Goal: Task Accomplishment & Management: Manage account settings

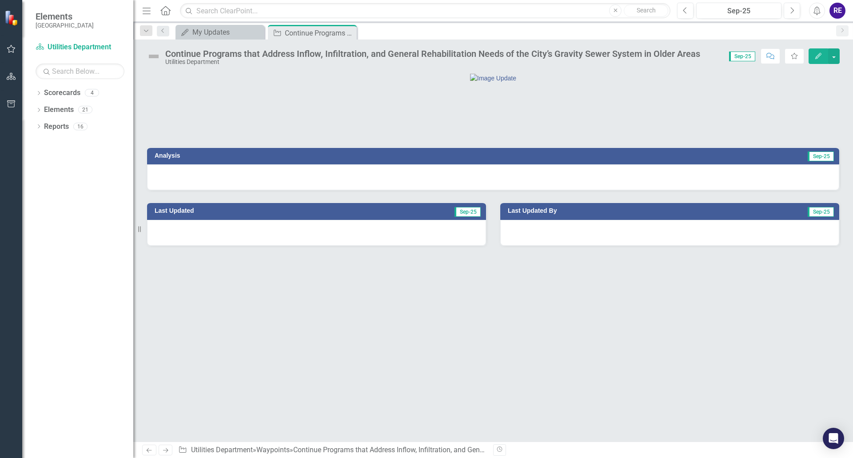
click at [509, 190] on div at bounding box center [493, 177] width 692 height 26
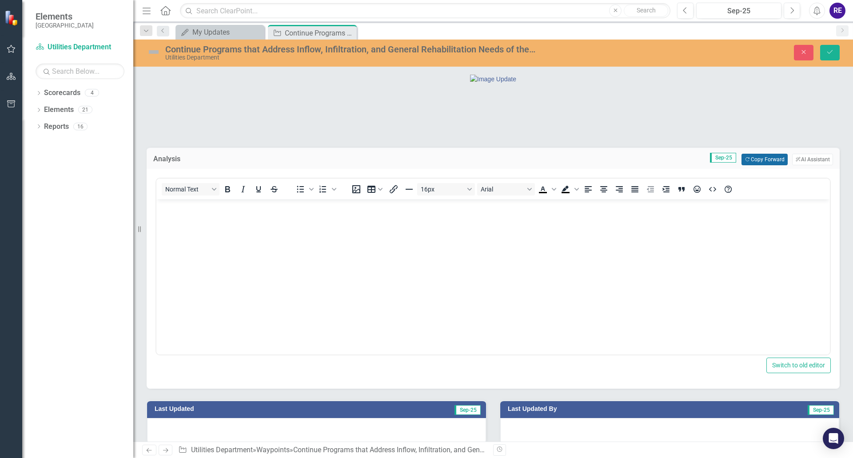
click at [746, 165] on button "Copy Forward Copy Forward" at bounding box center [765, 160] width 46 height 12
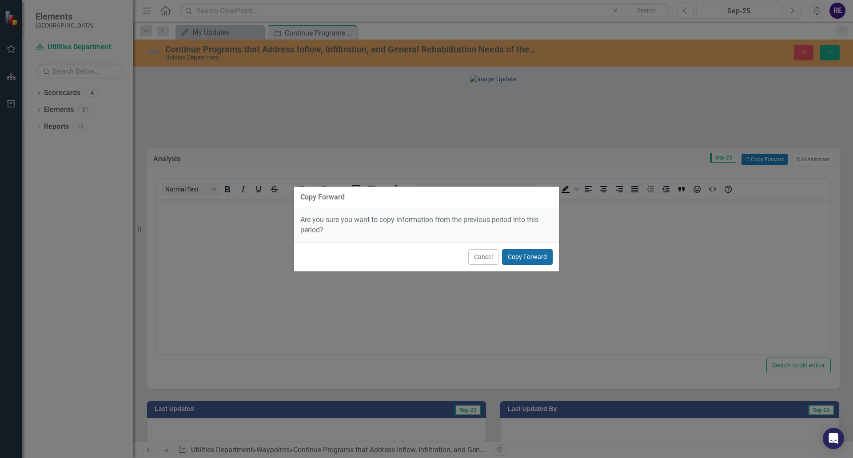
click at [528, 257] on button "Copy Forward" at bounding box center [527, 257] width 51 height 16
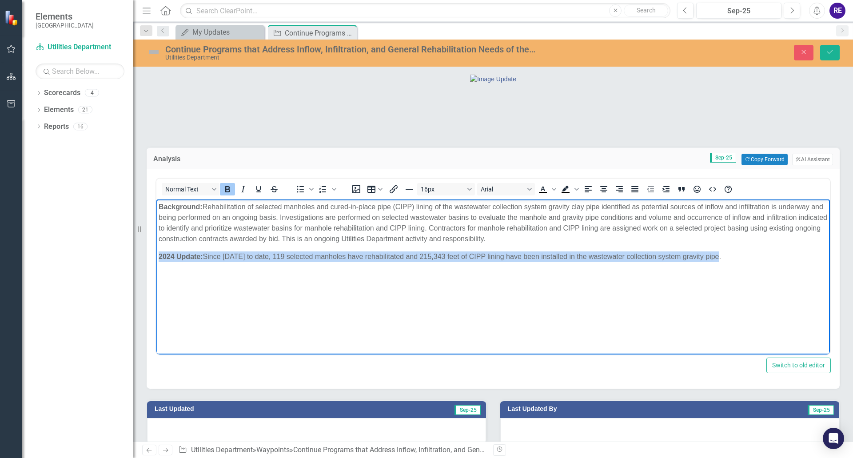
drag, startPoint x: 158, startPoint y: 256, endPoint x: 732, endPoint y: 262, distance: 573.8
click at [732, 262] on body "Background: Rehabilitation of selected manholes and cured-in-place pipe (CIPP) …" at bounding box center [493, 266] width 674 height 133
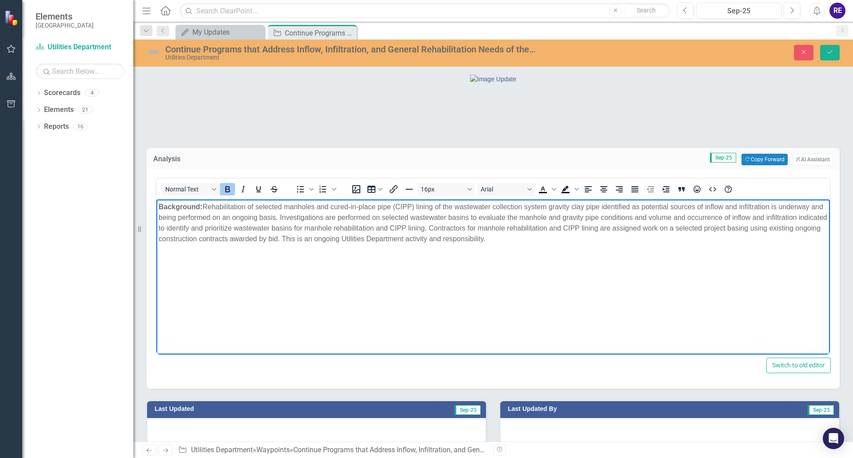
click at [159, 254] on p "﻿" at bounding box center [493, 257] width 669 height 11
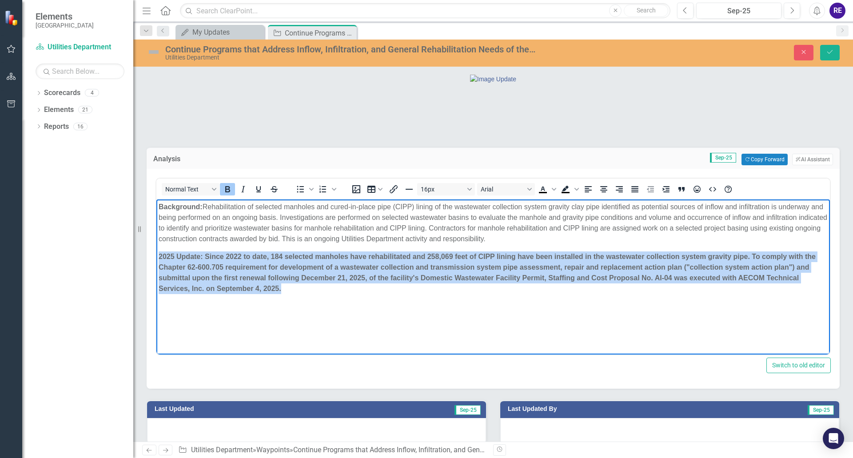
drag, startPoint x: 159, startPoint y: 256, endPoint x: 282, endPoint y: 287, distance: 126.8
click at [282, 287] on strong "﻿2025 Update: Since [DATE] to date, 184 selected manholes have rehabilitated an…" at bounding box center [487, 273] width 657 height 40
click at [227, 195] on icon "Bold" at bounding box center [227, 189] width 11 height 11
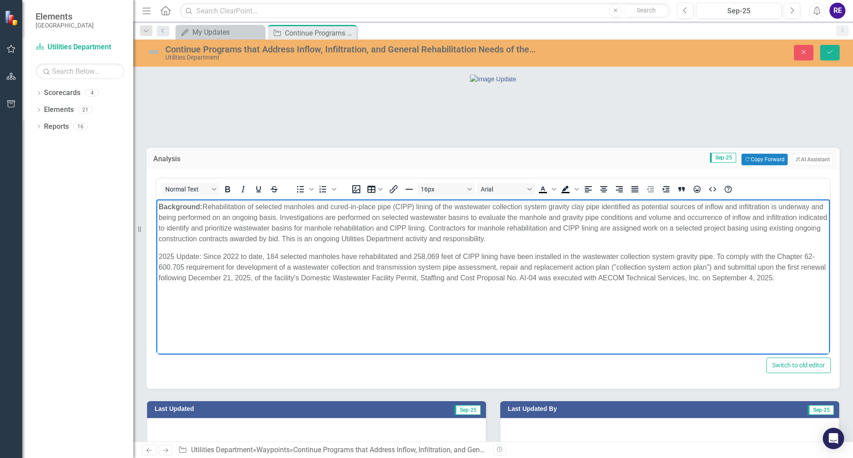
click at [183, 256] on span "﻿2025 Update: Since [DATE] to date, 184 selected manholes have rehabilitated an…" at bounding box center [493, 267] width 668 height 29
drag, startPoint x: 158, startPoint y: 255, endPoint x: 201, endPoint y: 256, distance: 42.7
click at [201, 256] on body "Background: Rehabilitation of selected manholes and cured-in-place pipe (CIPP) …" at bounding box center [493, 266] width 674 height 133
click at [228, 195] on icon "Bold" at bounding box center [227, 189] width 11 height 11
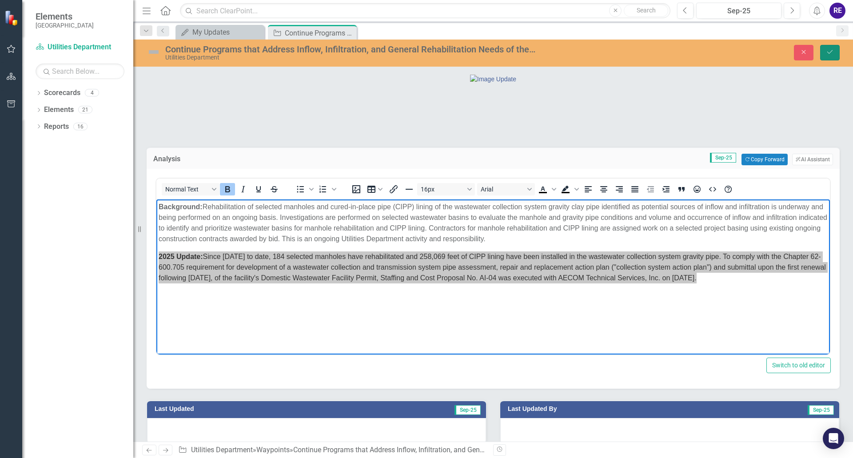
click at [746, 50] on icon "Save" at bounding box center [830, 52] width 8 height 6
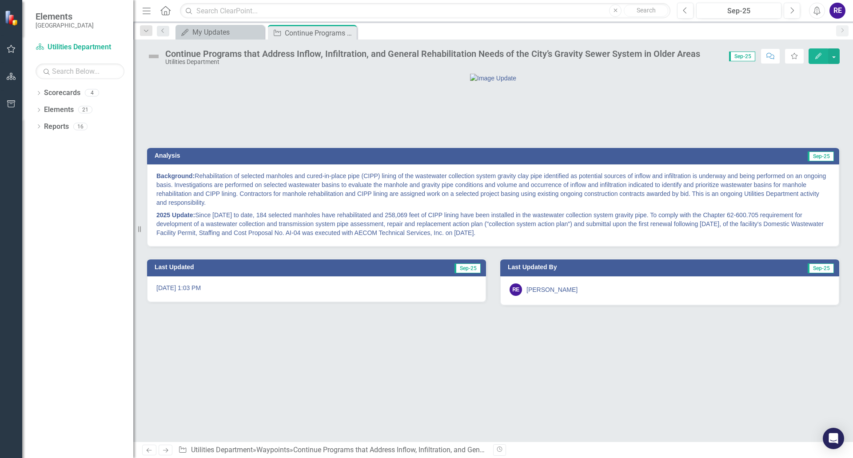
click at [154, 56] on img at bounding box center [154, 56] width 14 height 14
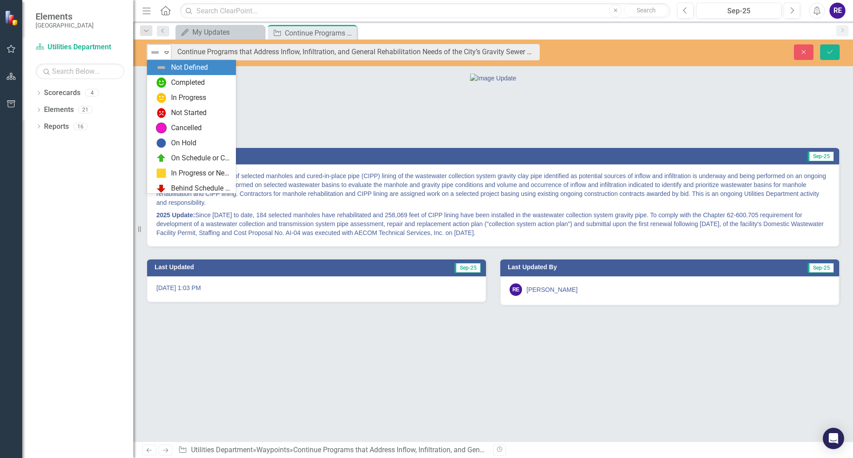
click at [168, 53] on icon "Expand" at bounding box center [166, 52] width 9 height 7
click at [177, 156] on div "On Schedule or Complete" at bounding box center [201, 158] width 60 height 10
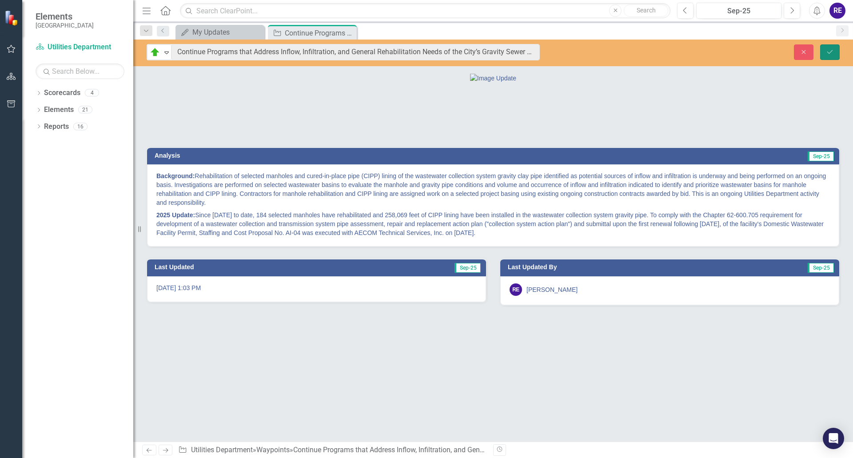
click at [746, 50] on icon "submit" at bounding box center [830, 52] width 5 height 4
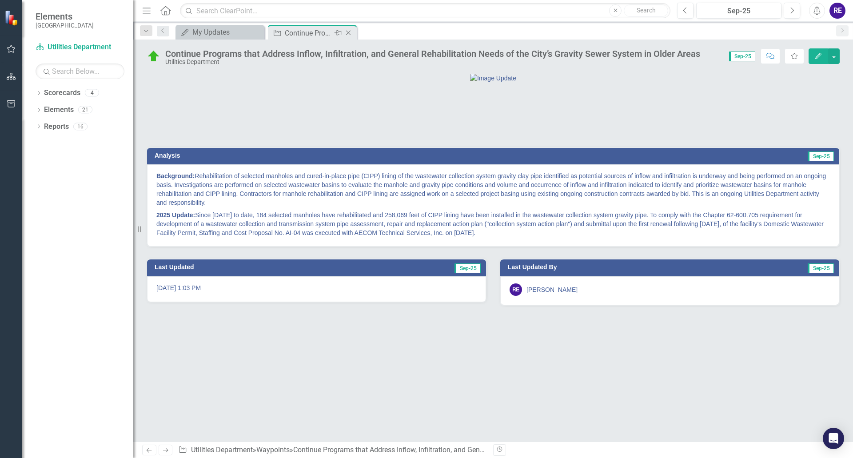
click at [348, 31] on icon "Close" at bounding box center [348, 32] width 9 height 7
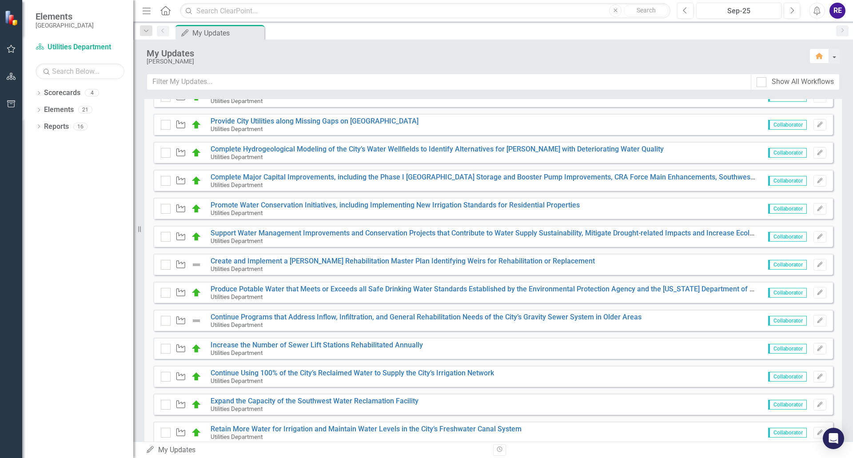
scroll to position [222, 0]
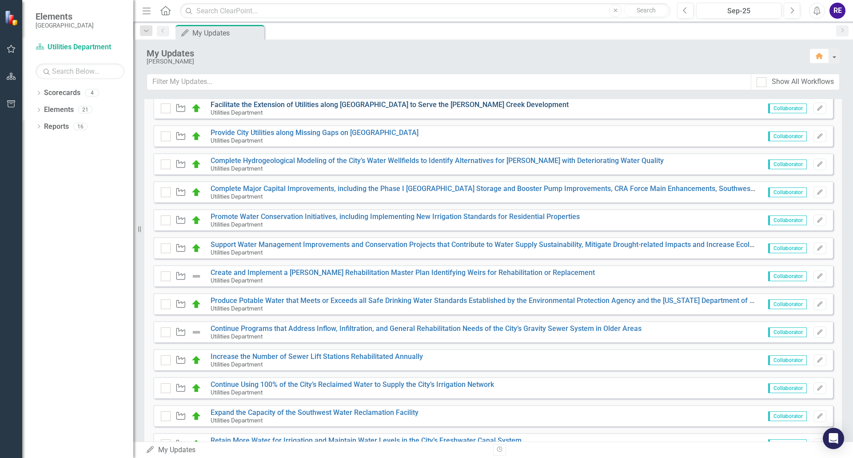
click at [453, 106] on link "Facilitate the Extension of Utilities along [GEOGRAPHIC_DATA] to Serve the [PER…" at bounding box center [390, 104] width 358 height 8
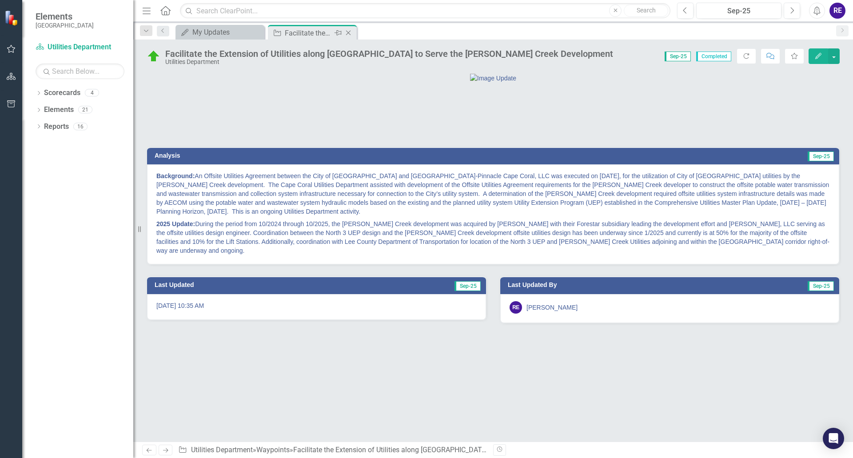
click at [350, 31] on icon "Close" at bounding box center [348, 32] width 9 height 7
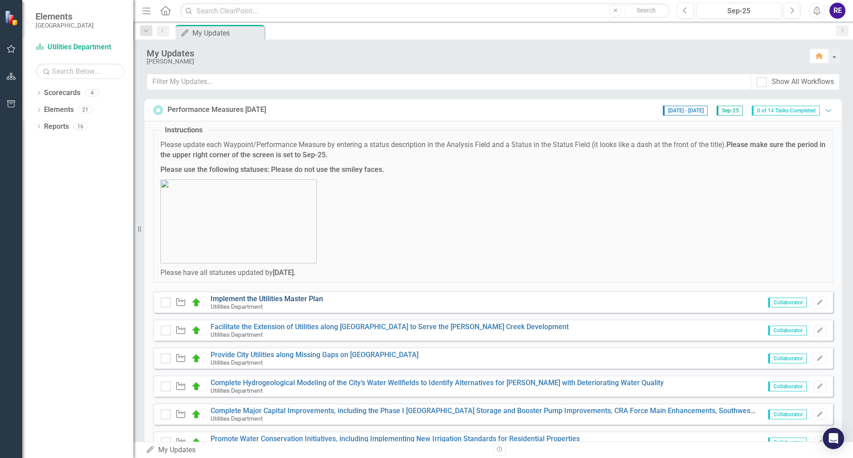
click at [299, 299] on link "Implement the Utilities Master Plan" at bounding box center [267, 299] width 112 height 8
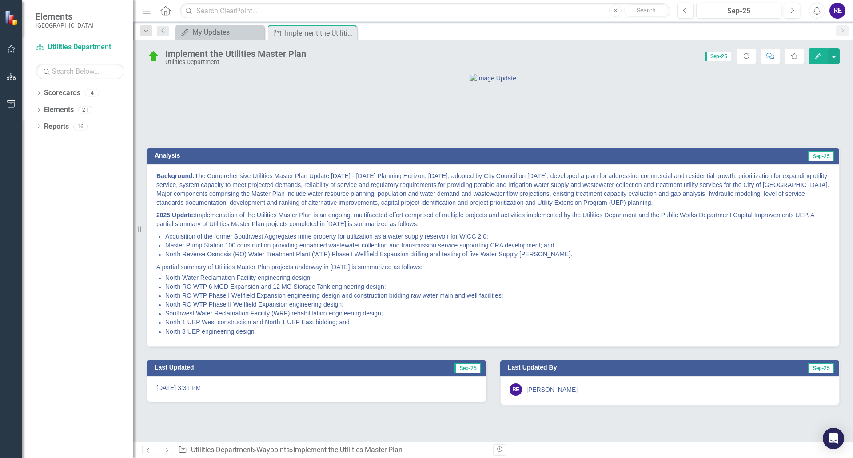
click at [411, 258] on span "North Reverse Osmosis (RO) Water Treatment Plant (WTP) Phase I Wellfield Expans…" at bounding box center [368, 254] width 407 height 7
click at [580, 209] on p "Background: The Comprehensive Utilities Master Plan Update [DATE] - [DATE] Plan…" at bounding box center [493, 190] width 674 height 37
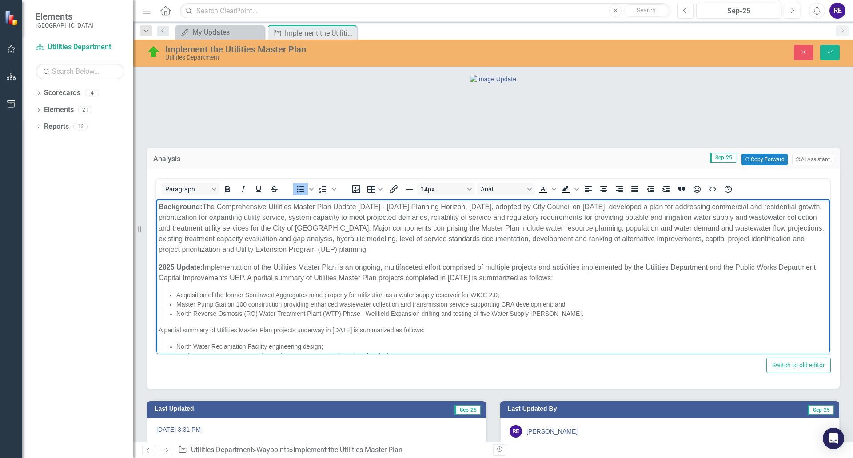
click at [460, 294] on span "Acquisition of the former Southwest Aggregates mine property for utilization as…" at bounding box center [337, 295] width 323 height 7
click at [421, 314] on span "North Reverse Osmosis (RO) Water Treatment Plant (WTP) Phase I Wellfield Expans…" at bounding box center [379, 313] width 407 height 7
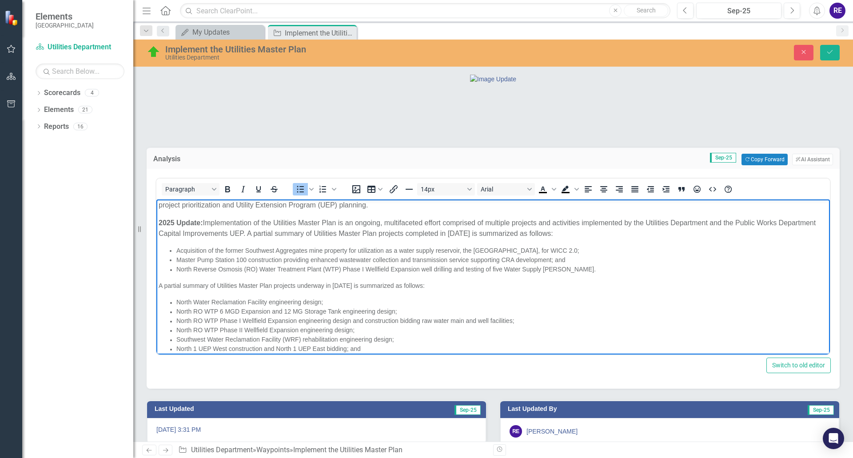
scroll to position [62, 0]
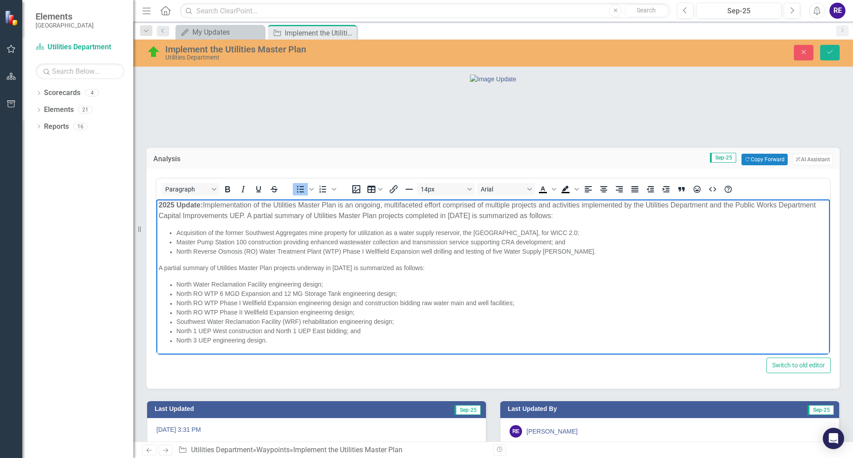
click at [394, 322] on li "Southwest Water Reclamation Facility (WRF) rehabilitation engineering design;" at bounding box center [502, 321] width 652 height 9
click at [177, 330] on li "Rich Text Area. Press ALT-0 for help." at bounding box center [502, 331] width 652 height 9
click at [177, 331] on span "NE Reservoir [GEOGRAPHIC_DATA] and Pipeline construction bidding;" at bounding box center [275, 331] width 198 height 7
click at [227, 333] on span "NE Reservoir [GEOGRAPHIC_DATA] and Pipeline construction bidding;" at bounding box center [275, 331] width 198 height 7
click at [227, 319] on span "Southwest Water Reclamation Facility (WRF) rehabilitation engineering design;" at bounding box center [285, 321] width 218 height 7
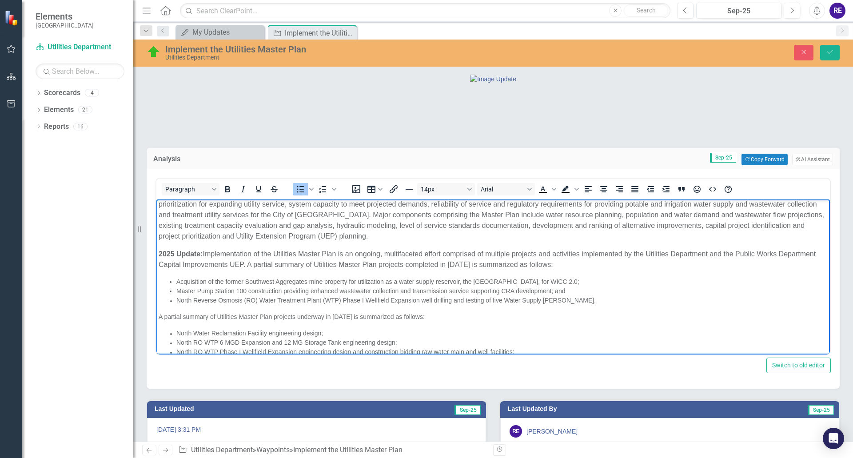
scroll to position [0, 0]
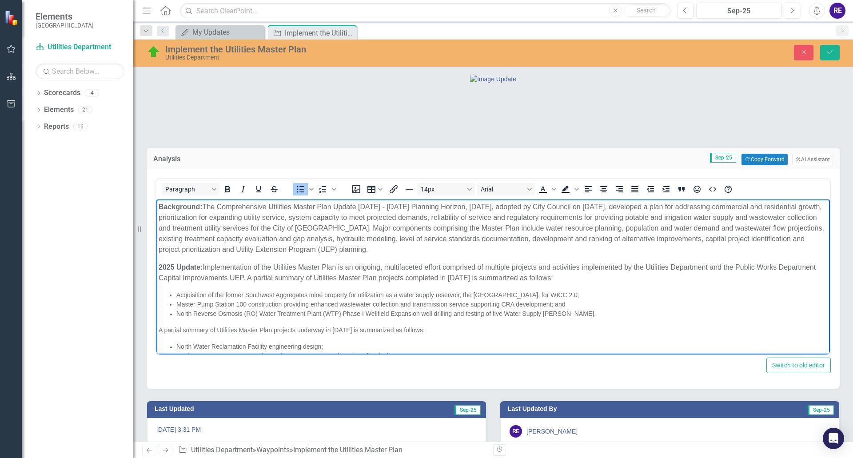
click at [497, 265] on p "2025 Update: Implementation of the Utilities Master Plan is an ongoing, multifa…" at bounding box center [493, 272] width 669 height 21
click at [494, 296] on span "Acquisition of the former Southwest Aggregates mine property for utilization as…" at bounding box center [377, 295] width 403 height 7
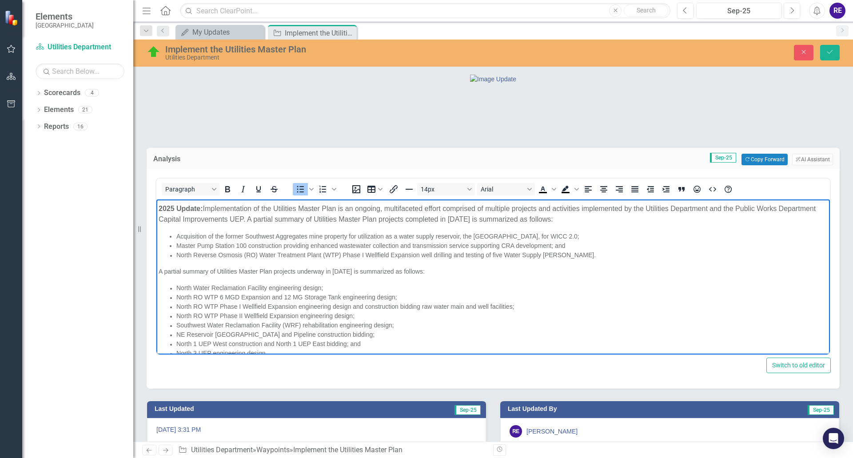
scroll to position [72, 0]
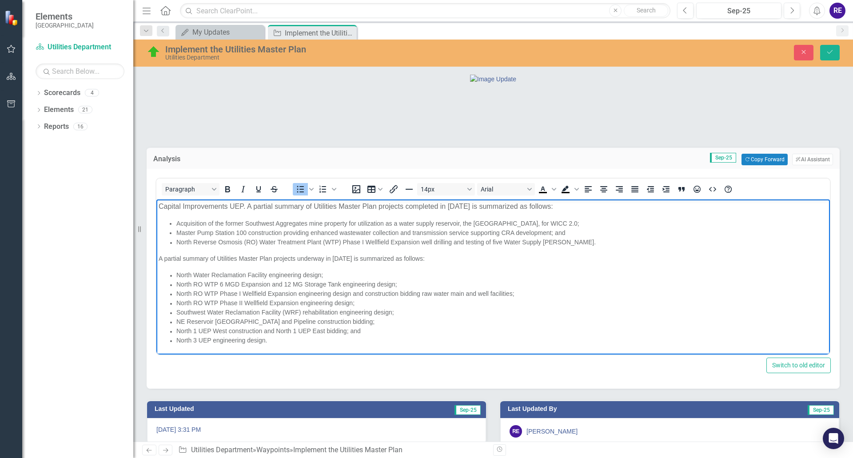
click at [282, 233] on span "Master Pump Station 100 construction providing enhanced wastewater collection a…" at bounding box center [370, 232] width 389 height 7
click at [746, 52] on icon "Save" at bounding box center [830, 52] width 8 height 6
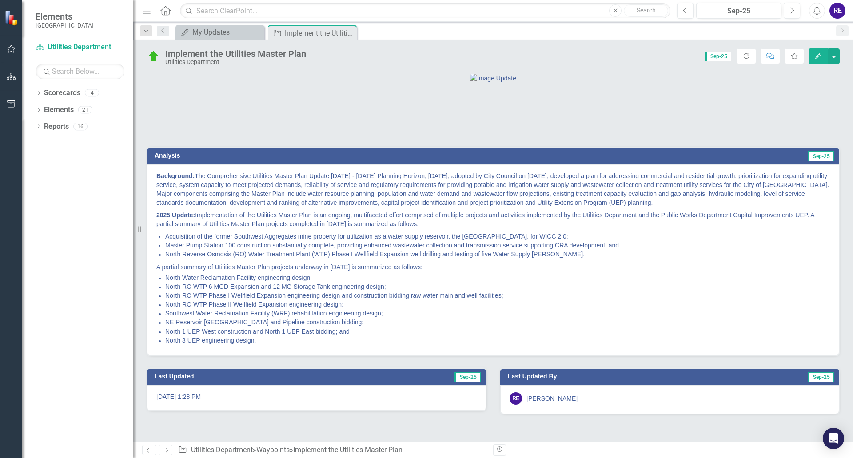
scroll to position [28, 0]
click at [216, 33] on div "My Updates" at bounding box center [221, 32] width 59 height 11
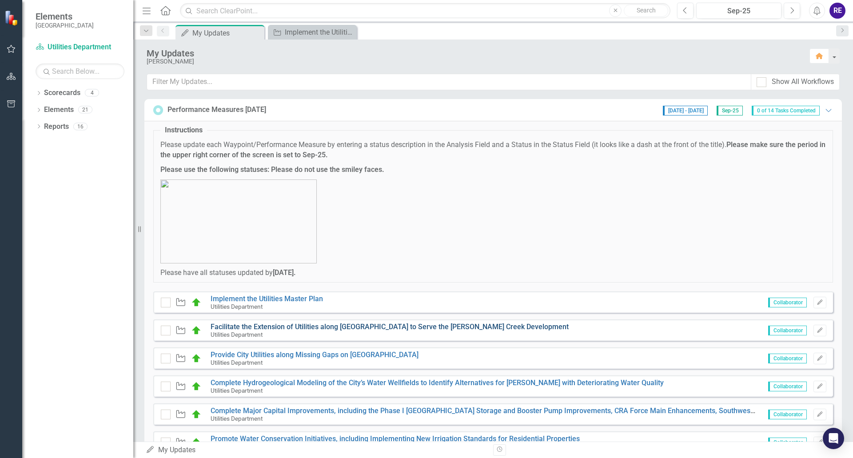
click at [317, 324] on link "Facilitate the Extension of Utilities along [GEOGRAPHIC_DATA] to Serve the [PER…" at bounding box center [390, 327] width 358 height 8
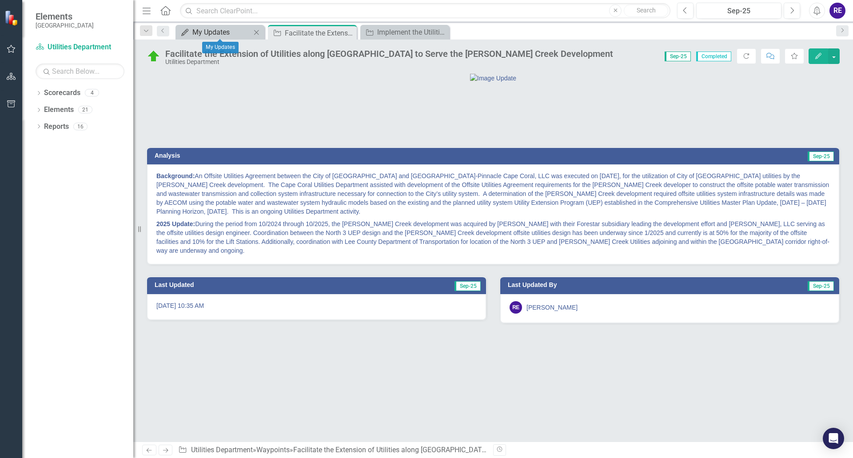
click at [202, 31] on div "My Updates" at bounding box center [221, 32] width 59 height 11
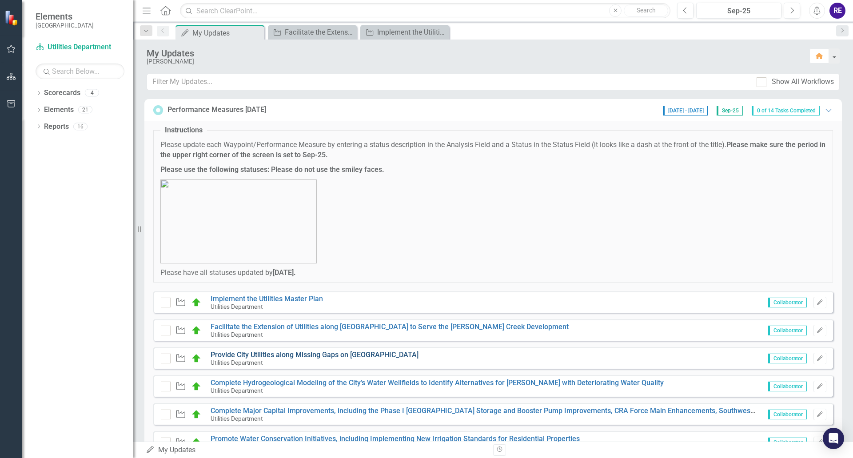
click at [322, 356] on link "Provide City Utilities along Missing Gaps on [GEOGRAPHIC_DATA]" at bounding box center [315, 355] width 208 height 8
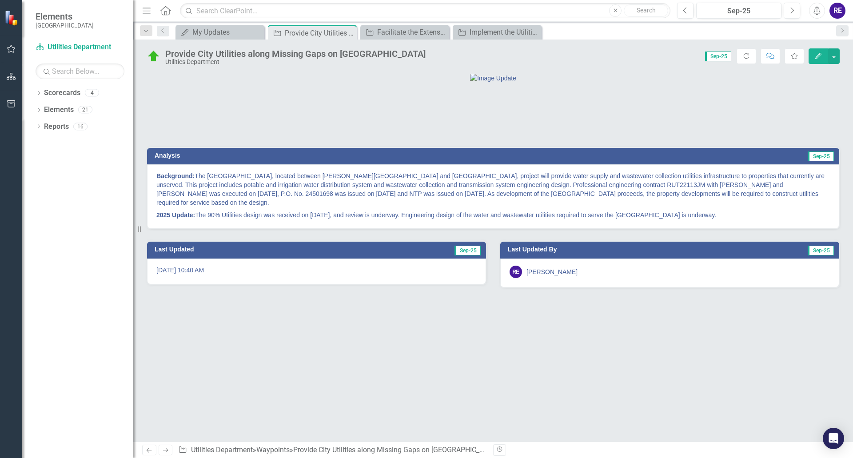
click at [746, 220] on p "2025 Update: The 90% Utilities design was received on [DATE], and review is und…" at bounding box center [493, 214] width 674 height 11
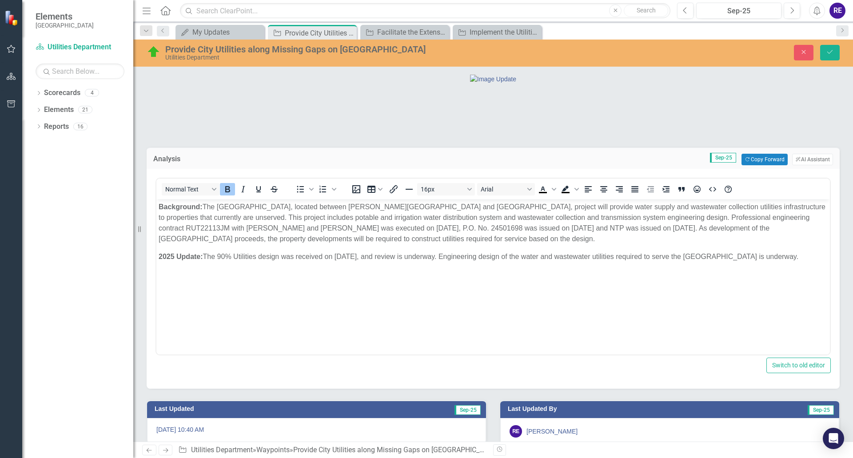
click at [746, 258] on p "2025 Update: The 90% Utilities design was received on [DATE], and review is und…" at bounding box center [493, 257] width 669 height 11
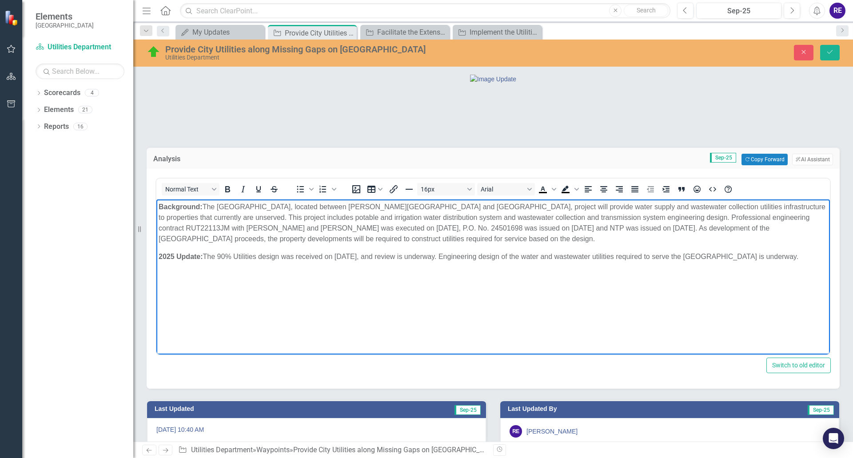
click at [746, 258] on p "2025 Update: The 90% Utilities design was received on [DATE], and review is und…" at bounding box center [493, 257] width 669 height 11
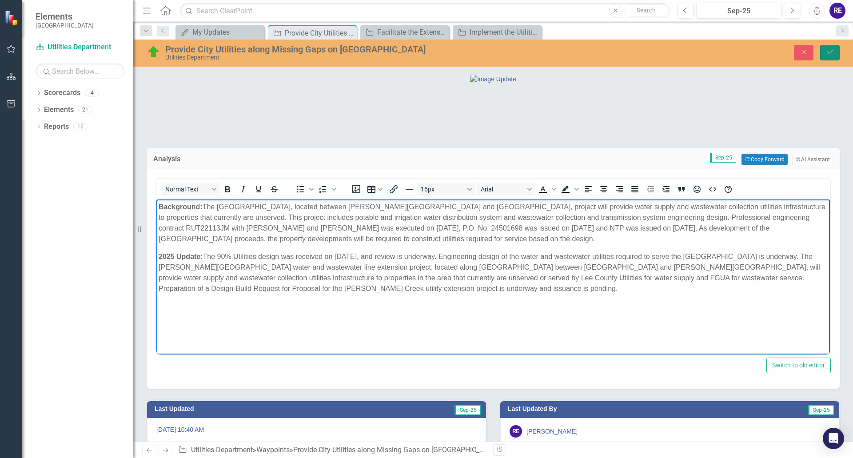
click at [746, 52] on icon "Save" at bounding box center [830, 52] width 8 height 6
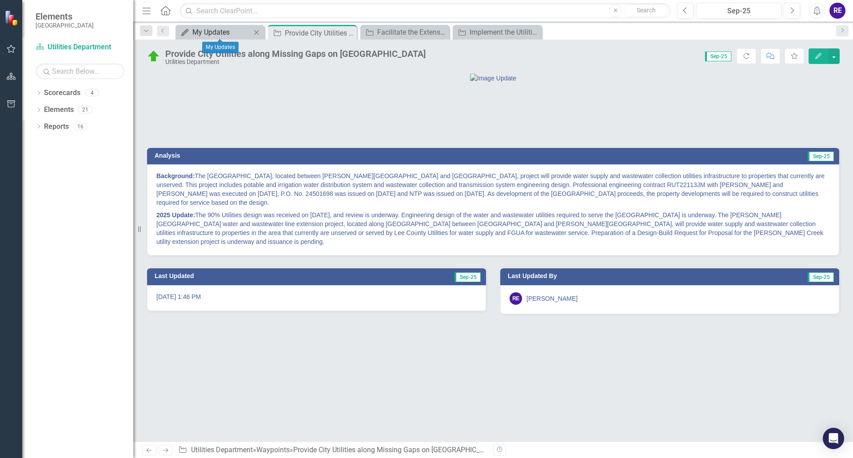
click at [212, 32] on div "My Updates" at bounding box center [221, 32] width 59 height 11
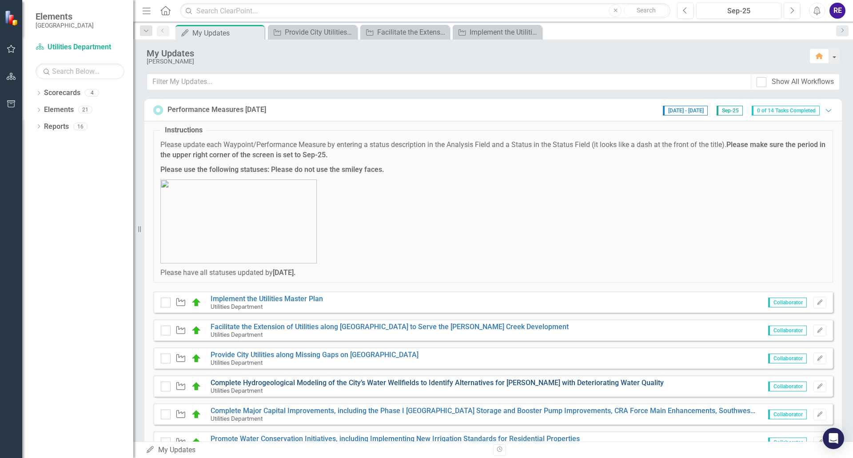
click at [360, 384] on link "Complete Hydrogeological Modeling of the City’s Water Wellfields to Identify Al…" at bounding box center [437, 383] width 453 height 8
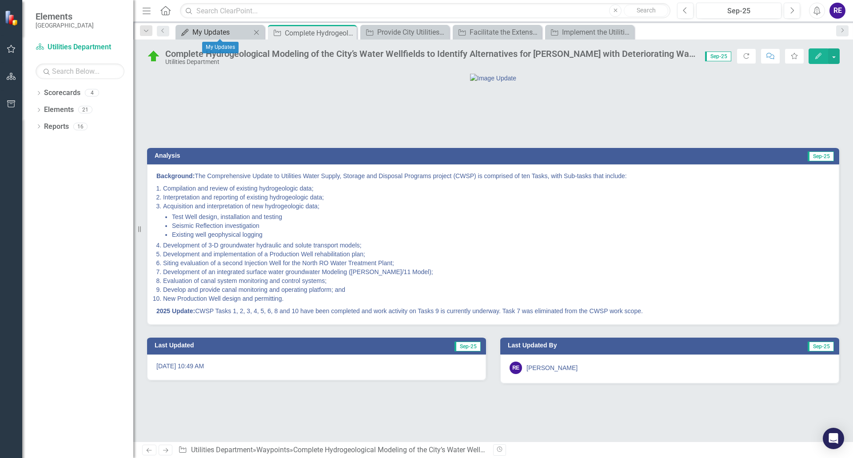
click at [230, 32] on div "My Updates" at bounding box center [221, 32] width 59 height 11
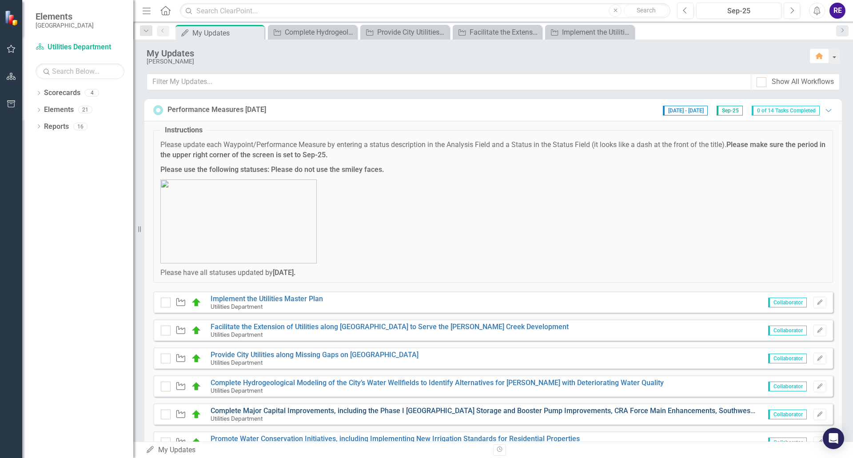
scroll to position [44, 0]
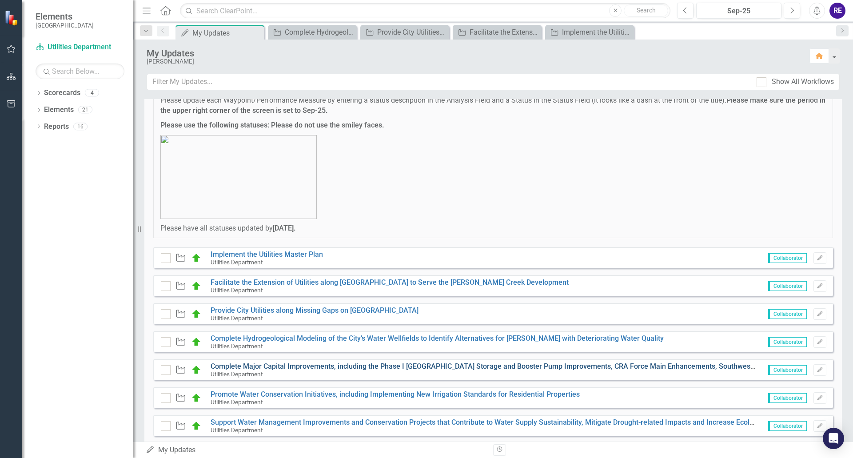
click at [526, 365] on link "Complete Major Capital Improvements, including the Phase I [GEOGRAPHIC_DATA] St…" at bounding box center [815, 366] width 1209 height 8
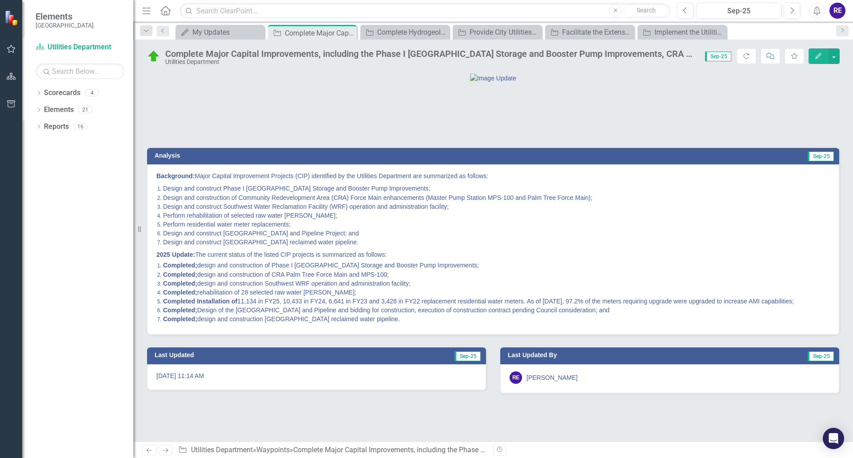
click at [388, 278] on span "Completed; design and construction of CRA Palm Tree Force Main and MPS-100;" at bounding box center [276, 274] width 226 height 7
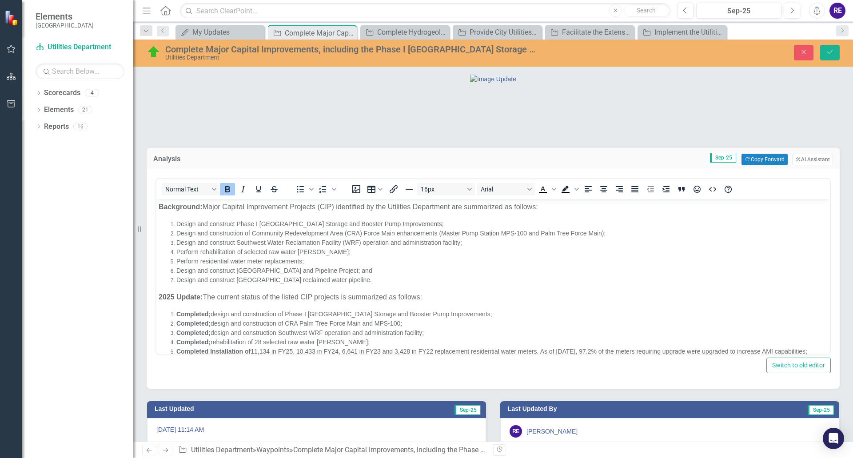
click at [402, 323] on span "Completed; design and construction of CRA Palm Tree Force Main and MPS-100;" at bounding box center [289, 323] width 226 height 7
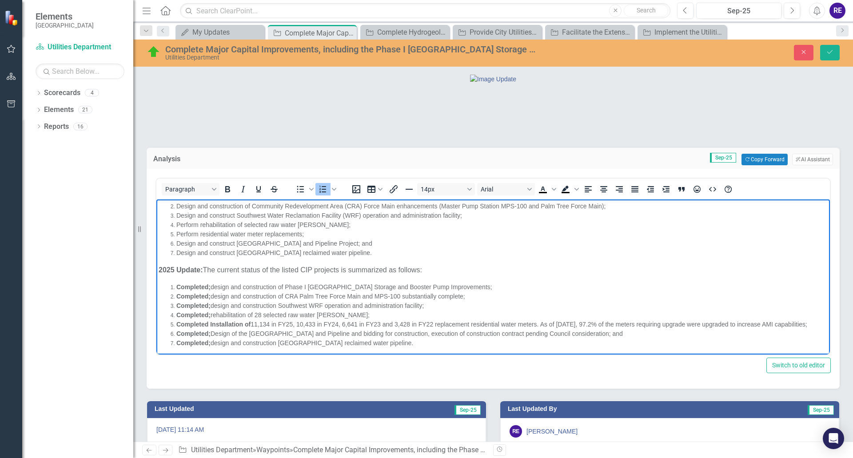
scroll to position [30, 0]
click at [413, 341] on span "Completed; design and construction [GEOGRAPHIC_DATA] reclaimed water pipeline." at bounding box center [294, 340] width 237 height 7
click at [746, 48] on button "Save" at bounding box center [830, 53] width 20 height 16
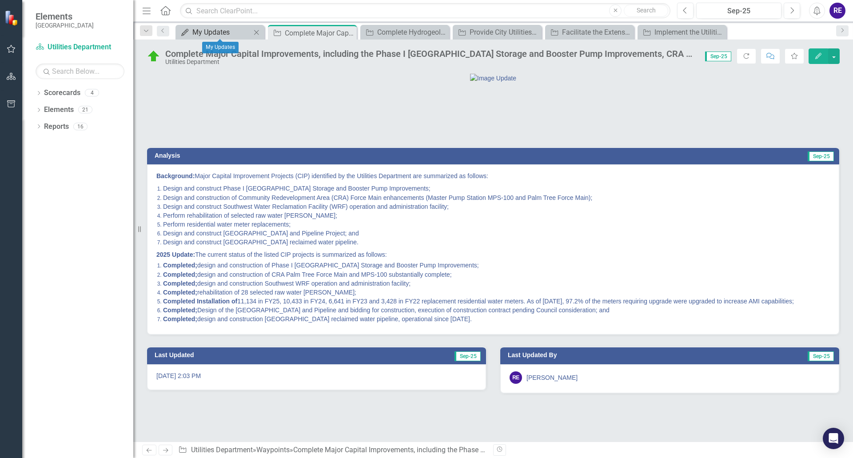
click at [235, 35] on div "My Updates" at bounding box center [221, 32] width 59 height 11
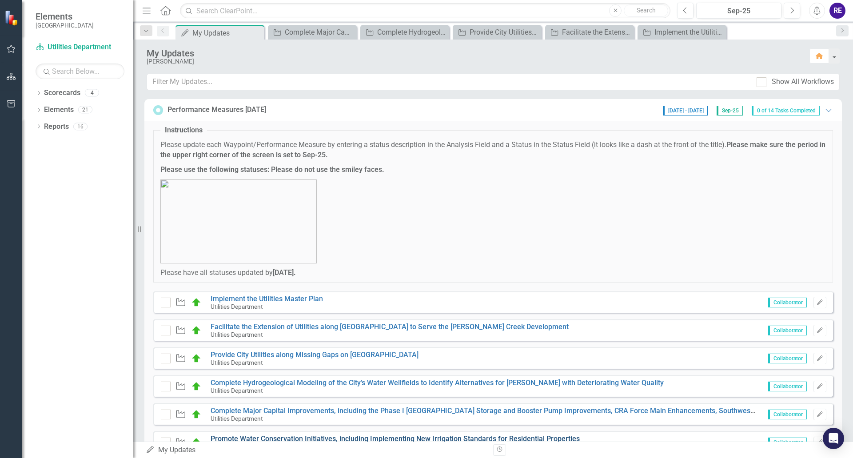
click at [427, 391] on link "Promote Water Conservation Initiatives, including Implementing New Irrigation S…" at bounding box center [395, 439] width 369 height 8
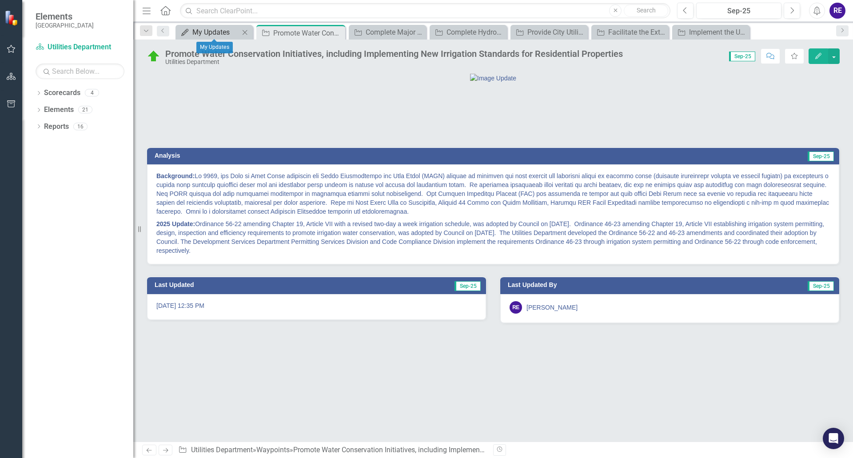
click at [203, 31] on div "My Updates" at bounding box center [215, 32] width 47 height 11
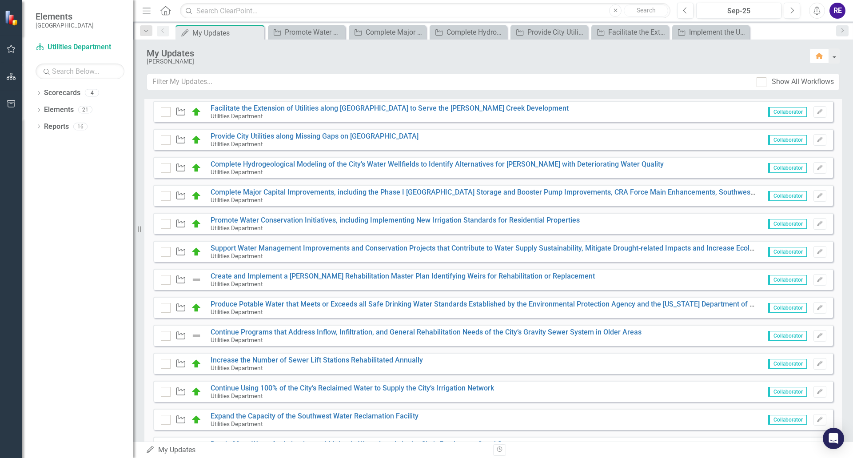
scroll to position [222, 0]
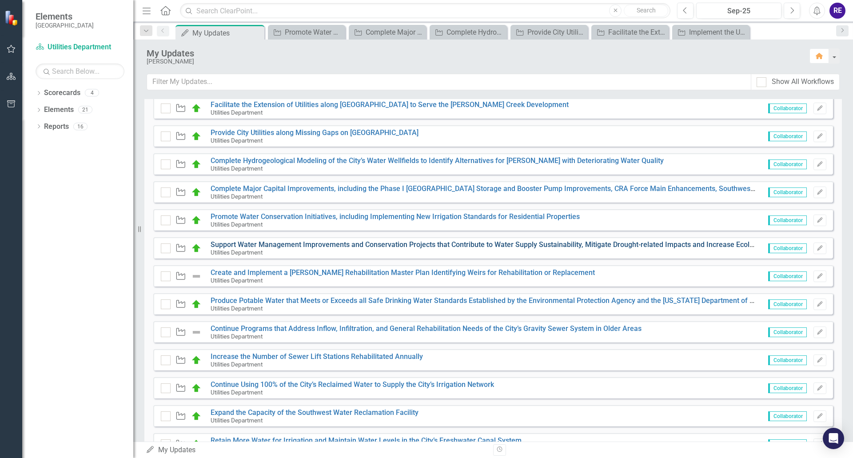
click at [298, 244] on link "Support Water Management Improvements and Conservation Projects that Contribute…" at bounding box center [560, 244] width 698 height 8
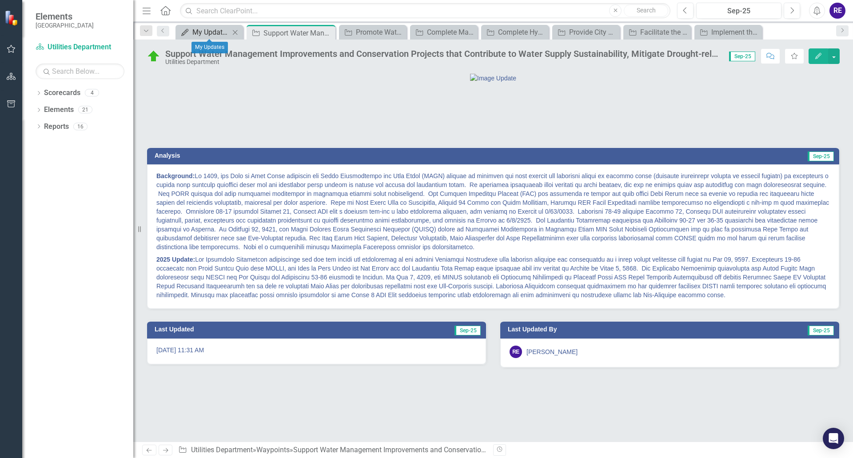
click at [216, 32] on div "My Updates" at bounding box center [210, 32] width 37 height 11
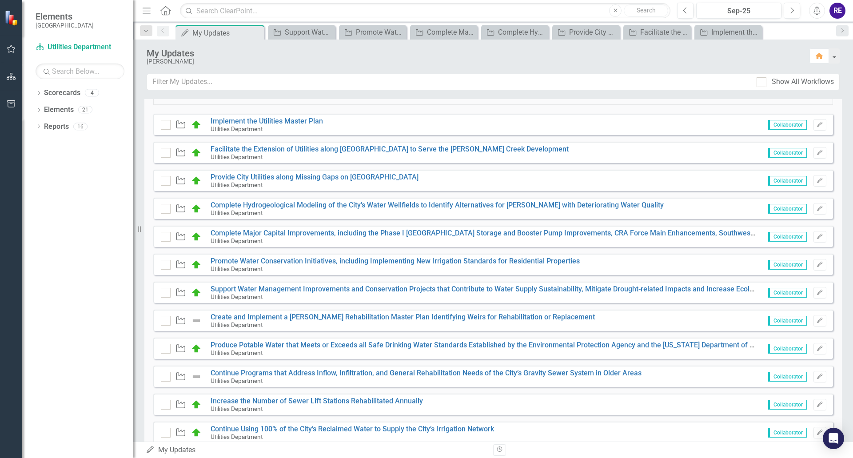
scroll to position [222, 0]
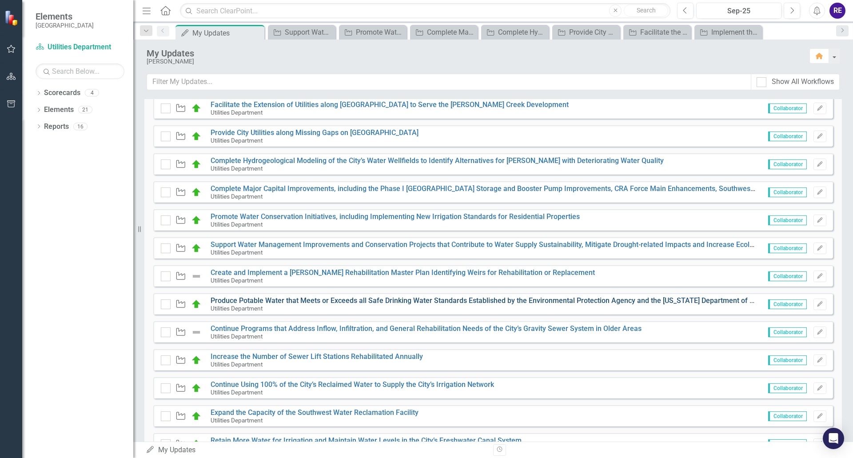
click at [362, 303] on link "Produce Potable Water that Meets or Exceeds all Safe Drinking Water Standards E…" at bounding box center [521, 300] width 620 height 8
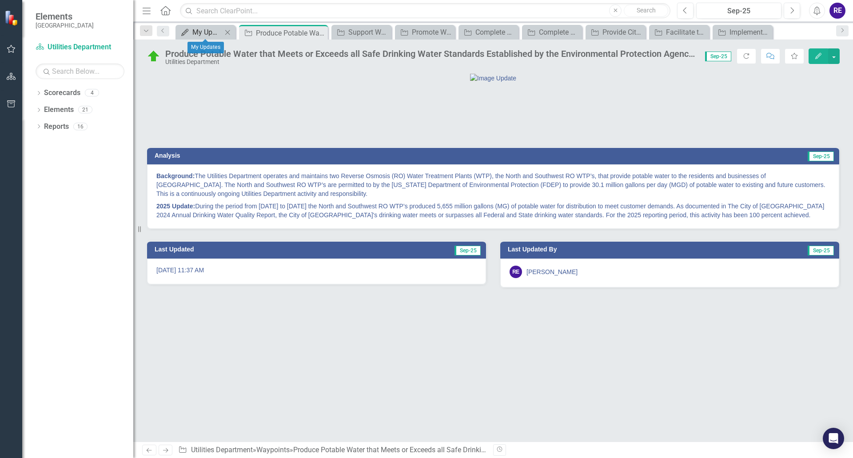
click at [194, 32] on div "My Updates" at bounding box center [207, 32] width 30 height 11
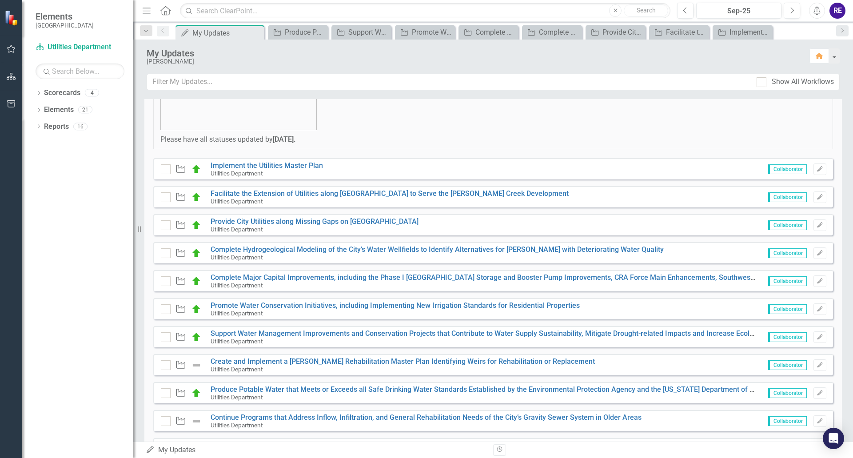
scroll to position [178, 0]
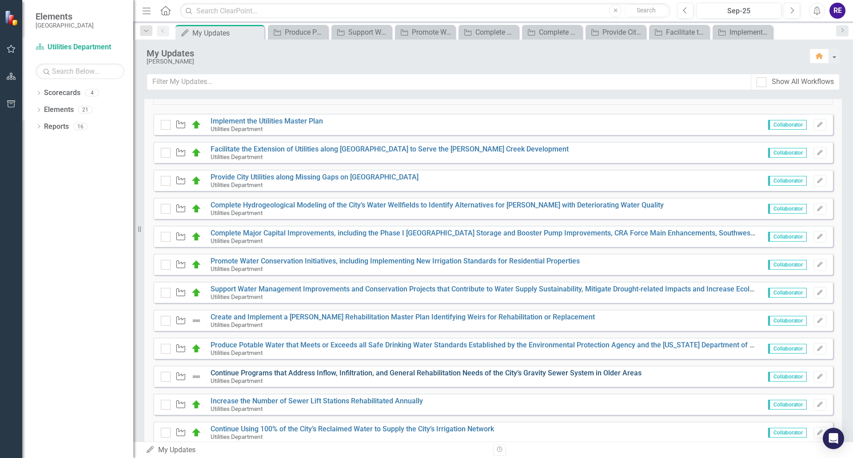
click at [303, 373] on link "Continue Programs that Address Inflow, Infiltration, and General Rehabilitation…" at bounding box center [426, 373] width 431 height 8
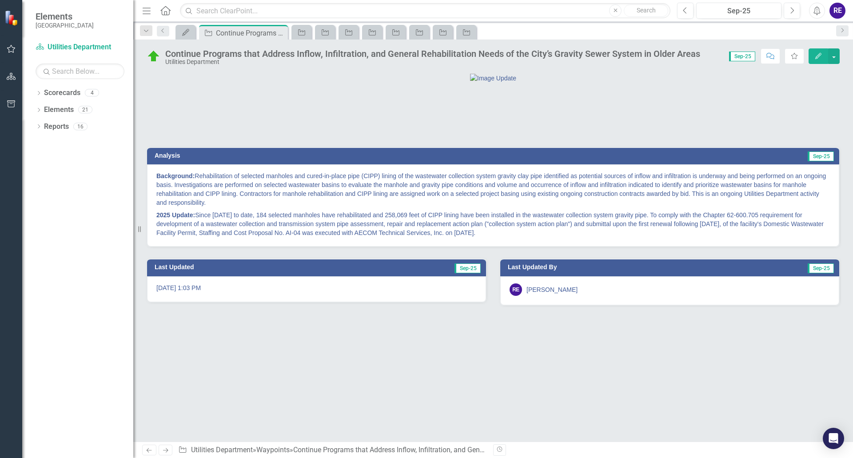
click at [517, 209] on p "Background: Rehabilitation of selected manholes and cured-in-place pipe (CIPP) …" at bounding box center [493, 190] width 674 height 37
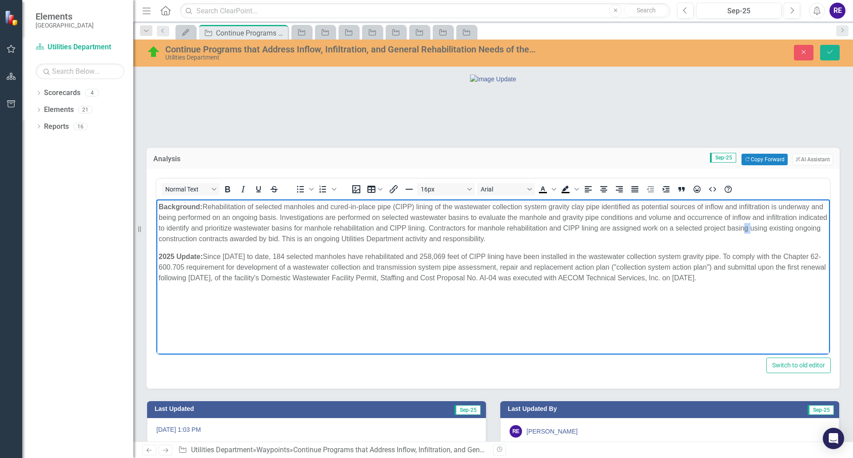
drag, startPoint x: 772, startPoint y: 228, endPoint x: 778, endPoint y: 228, distance: 6.7
click at [746, 228] on p "Background: Rehabilitation of selected manholes and cured-in-place pipe (CIPP) …" at bounding box center [493, 223] width 669 height 43
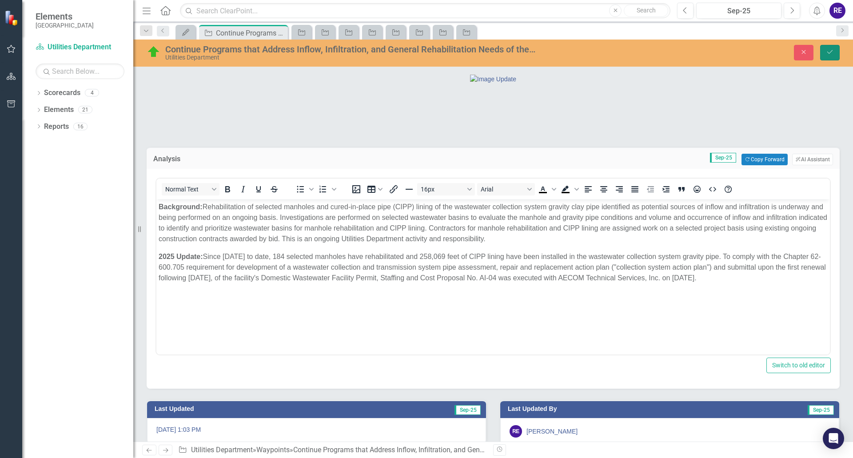
click at [746, 52] on icon "Save" at bounding box center [830, 52] width 8 height 6
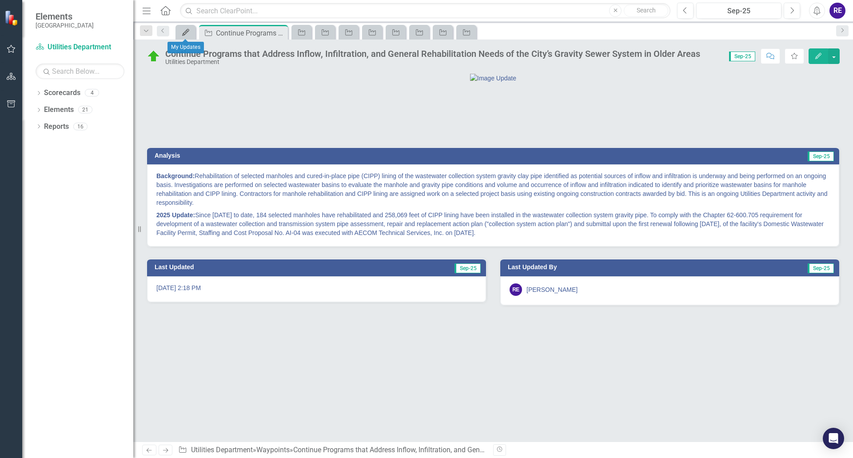
click at [191, 35] on link "My Updates" at bounding box center [186, 32] width 16 height 11
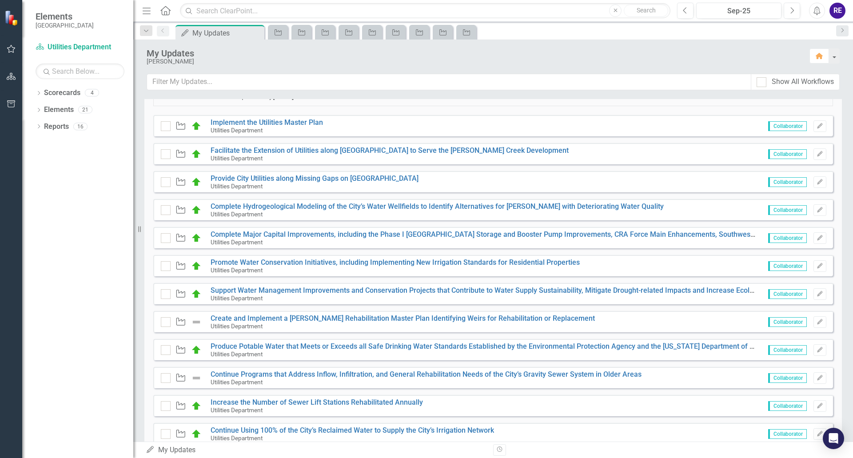
scroll to position [178, 0]
click at [358, 391] on link "Increase the Number of Sewer Lift Stations Rehabilitated Annually" at bounding box center [317, 401] width 212 height 8
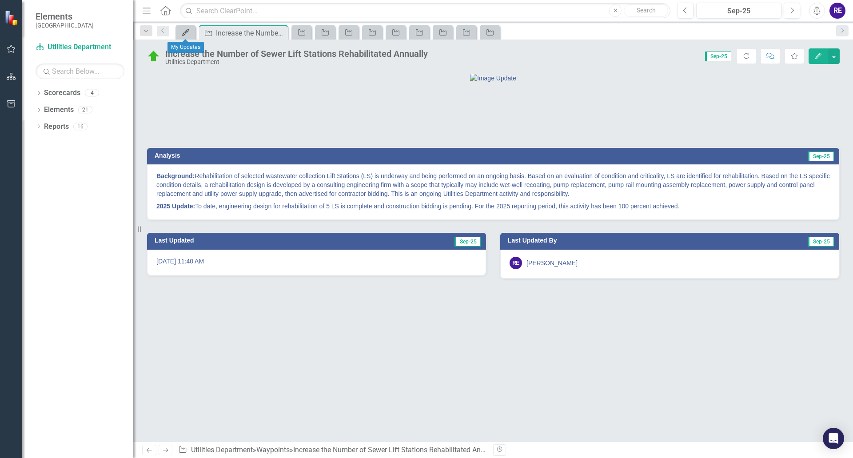
click at [184, 35] on icon at bounding box center [185, 32] width 7 height 7
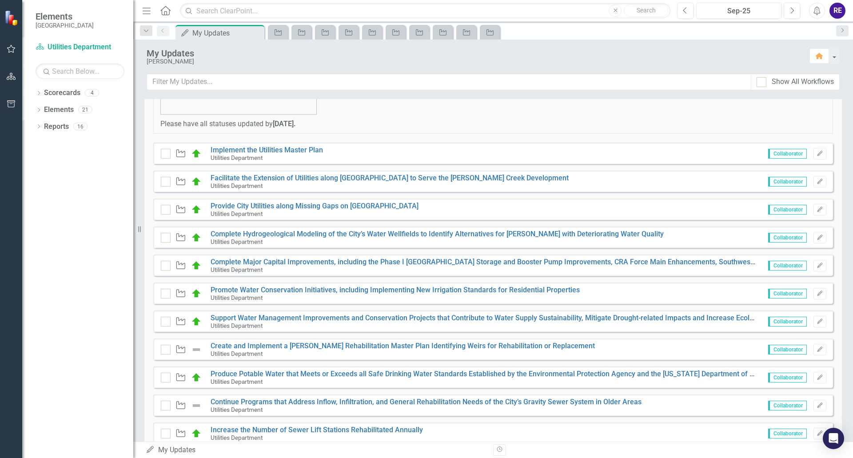
scroll to position [178, 0]
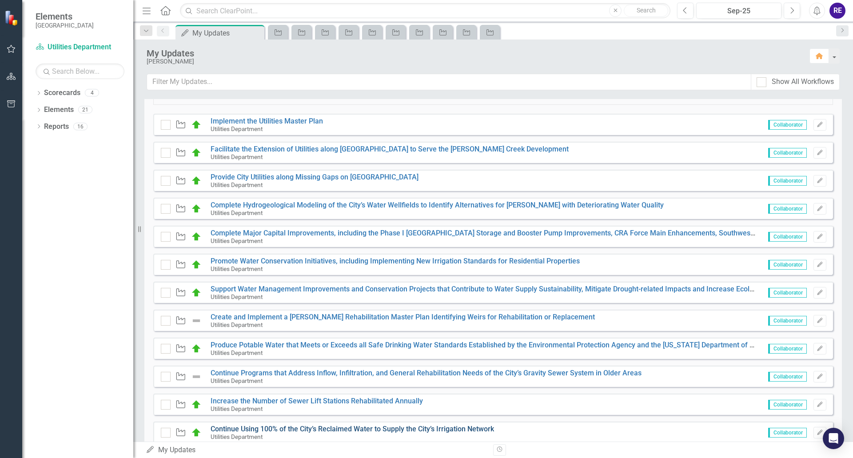
click at [397, 391] on link "Continue Using 100% of the City’s Reclaimed Water to Supply the City’s Irrigati…" at bounding box center [353, 429] width 284 height 8
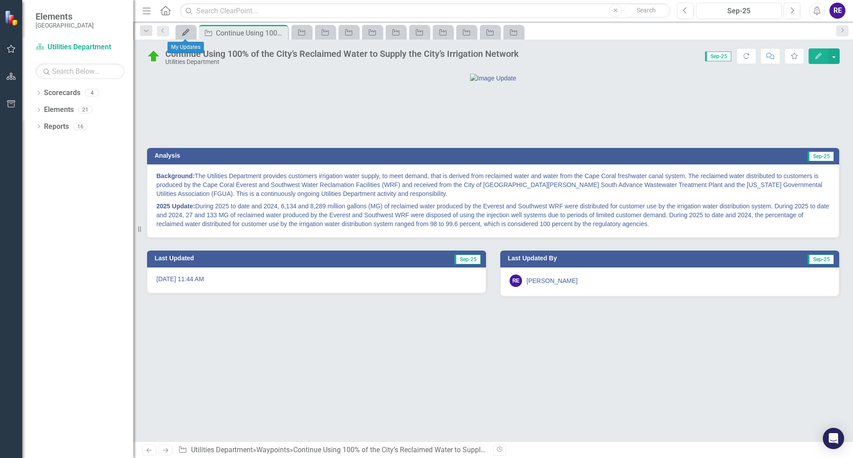
click at [187, 33] on icon at bounding box center [185, 32] width 7 height 7
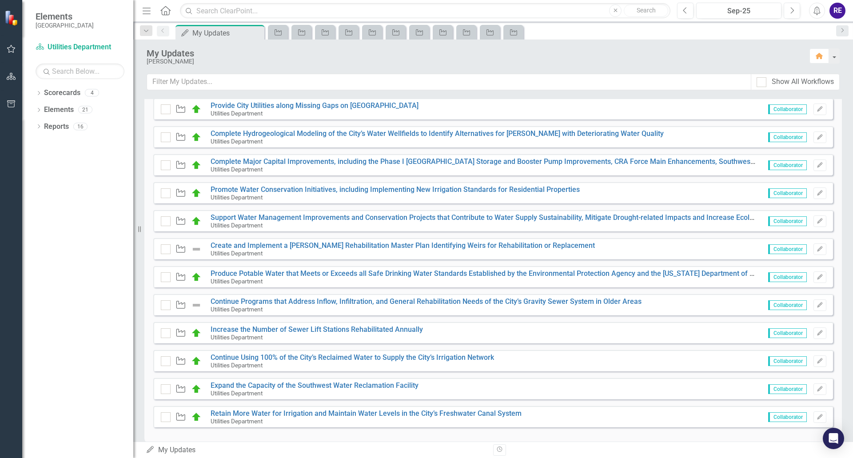
scroll to position [267, 0]
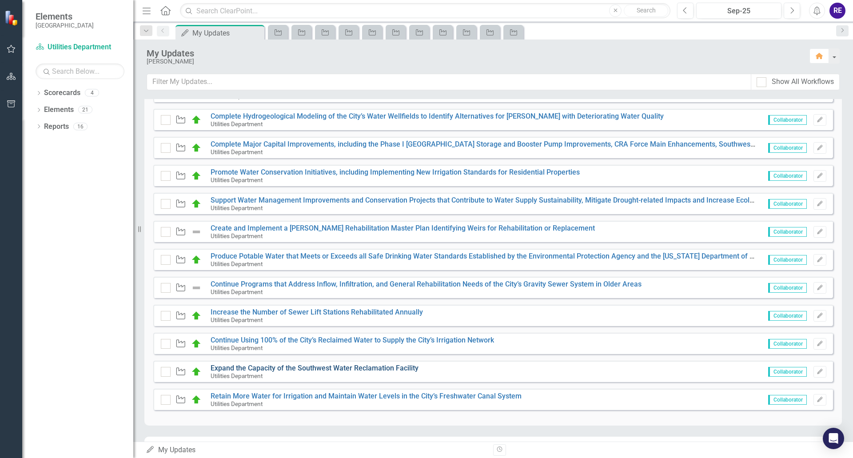
click at [374, 368] on link "Expand the Capacity of the Southwest Water Reclamation Facility" at bounding box center [315, 368] width 208 height 8
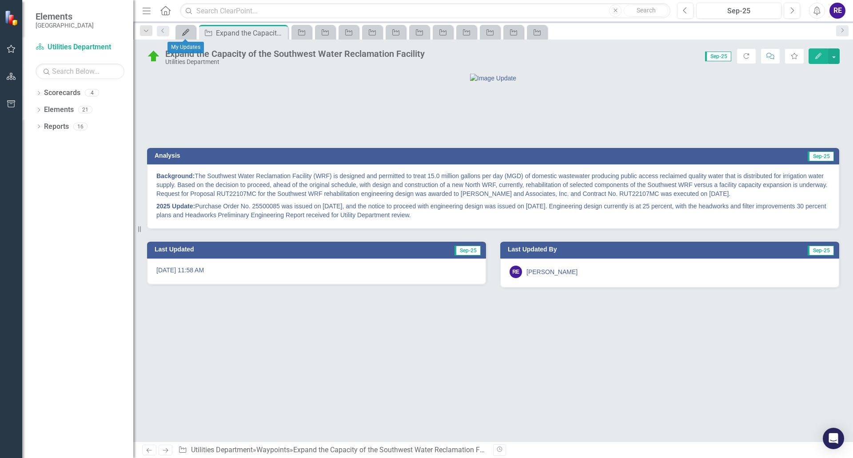
click at [186, 29] on icon "My Updates" at bounding box center [185, 32] width 9 height 7
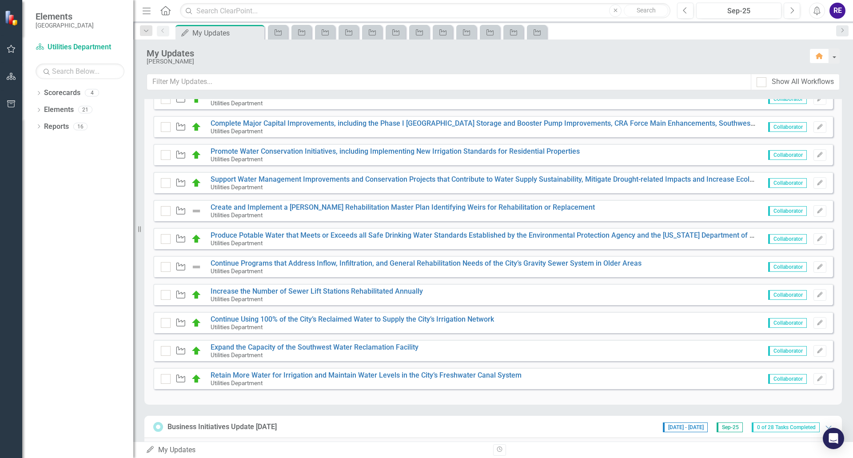
scroll to position [311, 0]
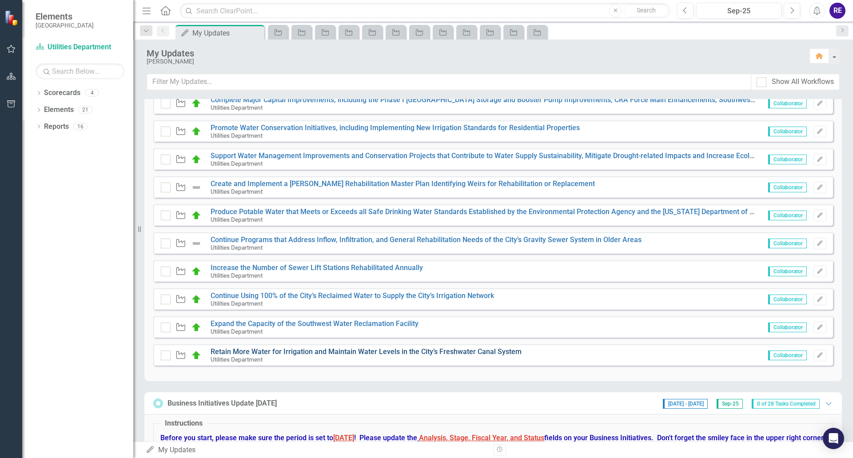
click at [326, 354] on link "Retain More Water for Irrigation and Maintain Water Levels in the City’s Freshw…" at bounding box center [366, 352] width 311 height 8
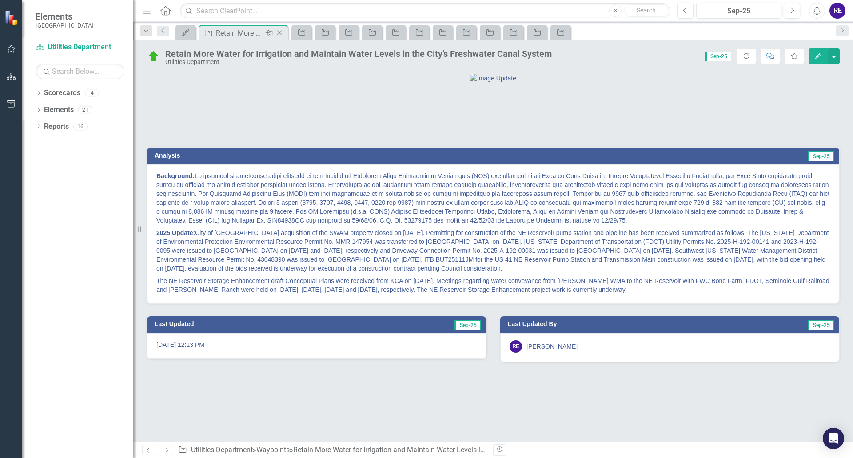
click at [280, 33] on icon "Close" at bounding box center [279, 32] width 9 height 7
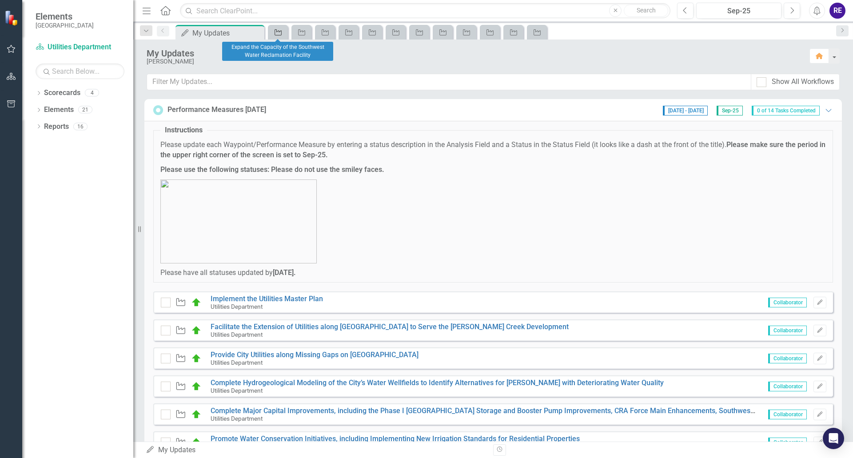
click at [281, 33] on icon "Waypoint" at bounding box center [278, 32] width 9 height 7
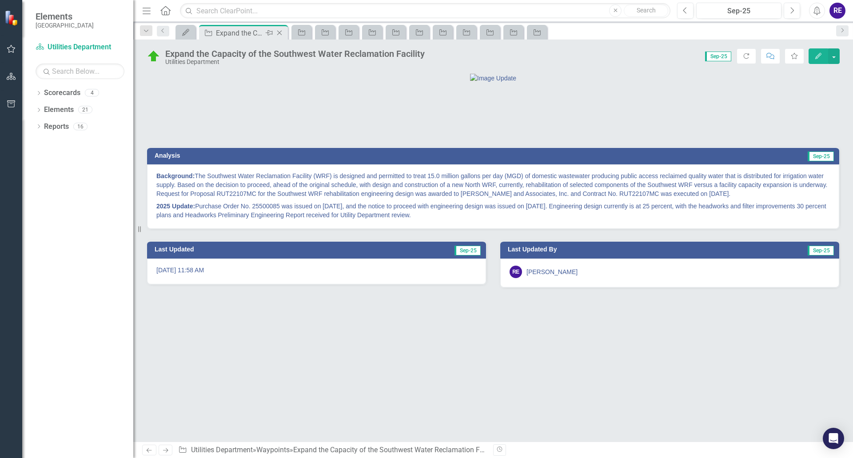
click at [281, 33] on icon "Close" at bounding box center [279, 32] width 9 height 7
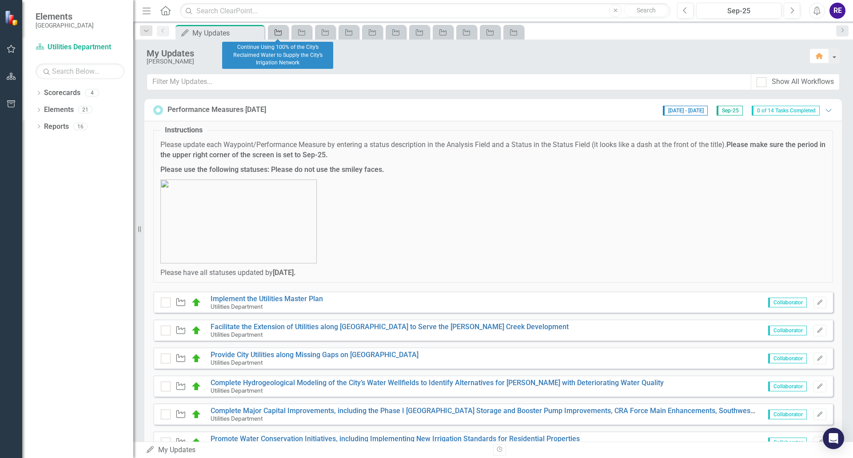
click at [284, 33] on link "Waypoint" at bounding box center [278, 32] width 16 height 11
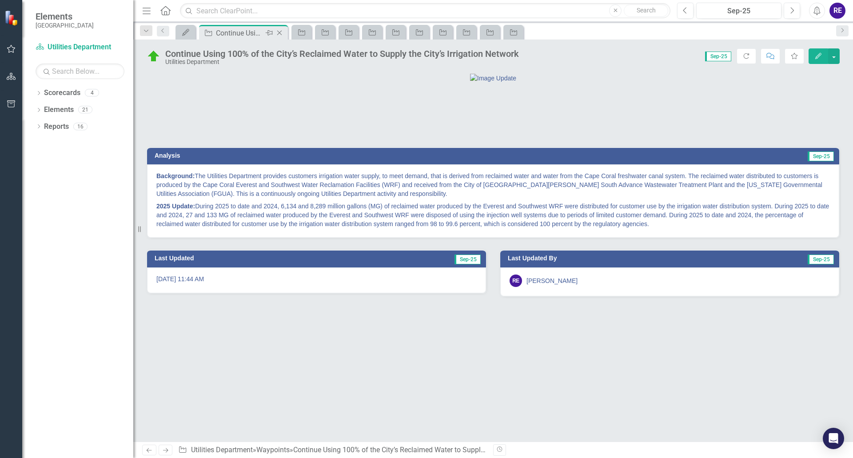
click at [280, 34] on icon at bounding box center [279, 33] width 5 height 5
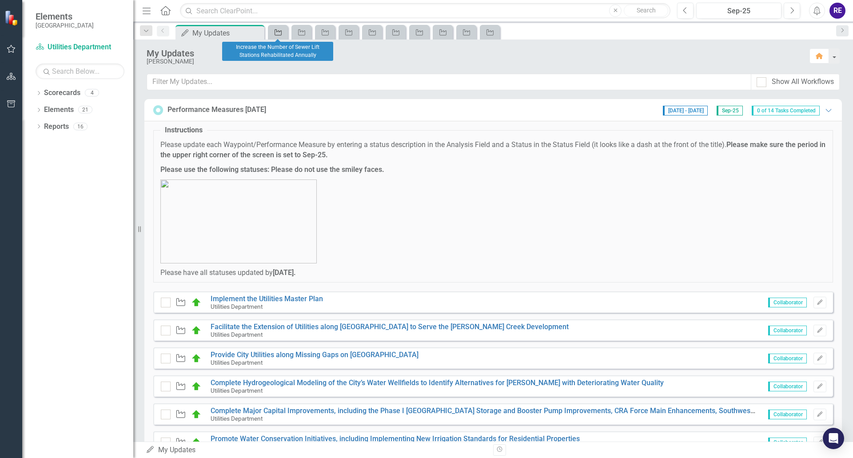
click at [283, 33] on icon "Waypoint" at bounding box center [278, 32] width 9 height 7
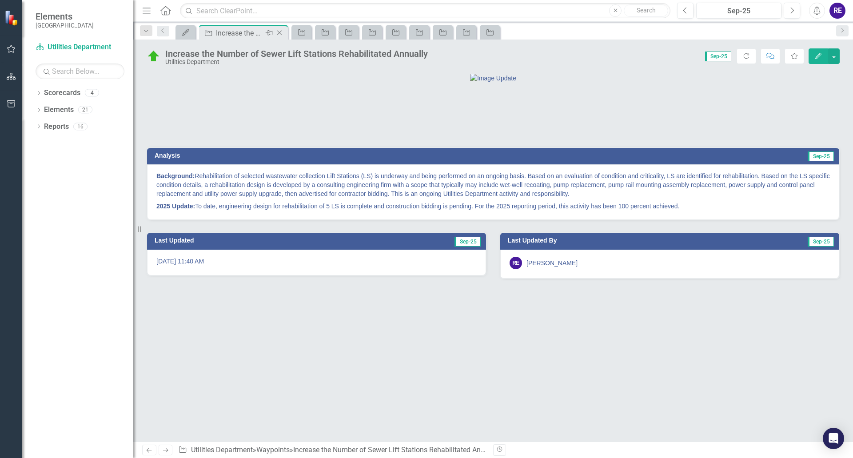
click at [281, 33] on icon "Close" at bounding box center [279, 32] width 9 height 7
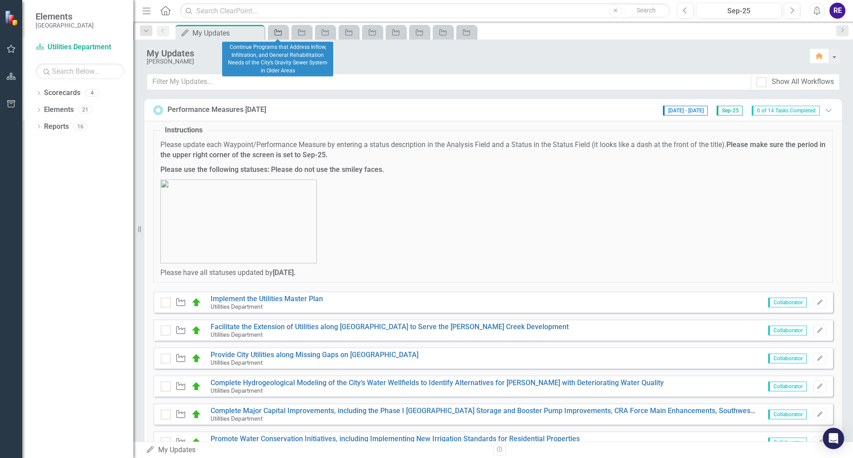
click at [284, 33] on link "Waypoint" at bounding box center [278, 32] width 16 height 11
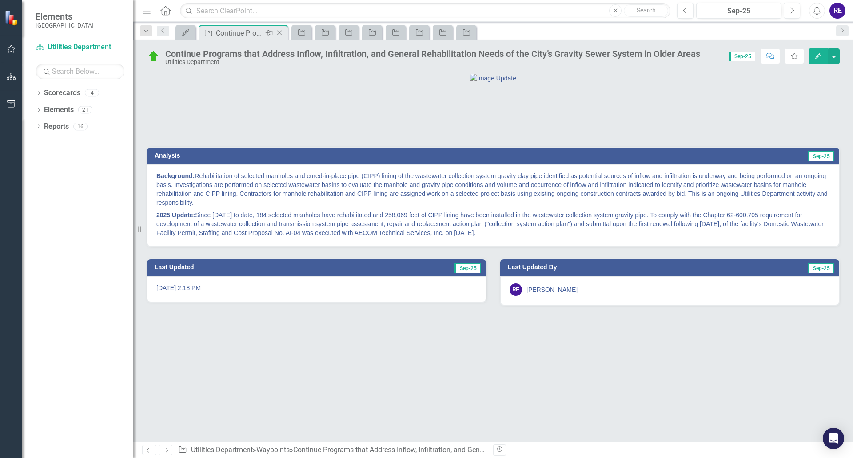
click at [280, 33] on icon "Close" at bounding box center [279, 32] width 9 height 7
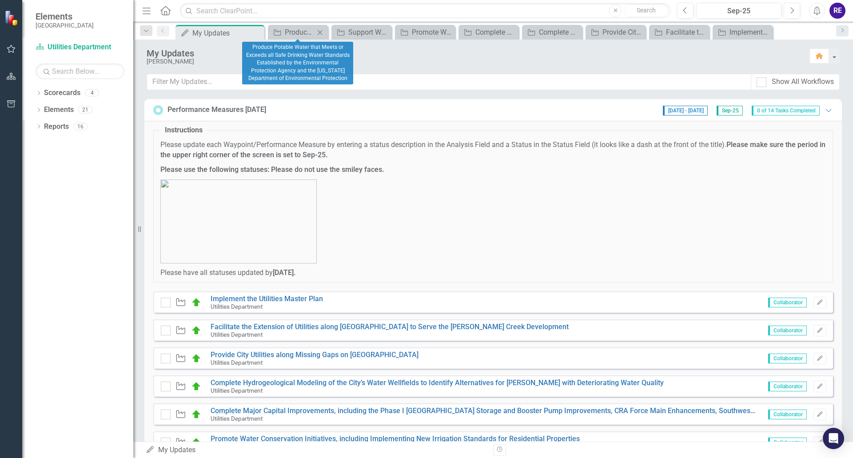
click at [320, 30] on icon "Close" at bounding box center [320, 32] width 9 height 7
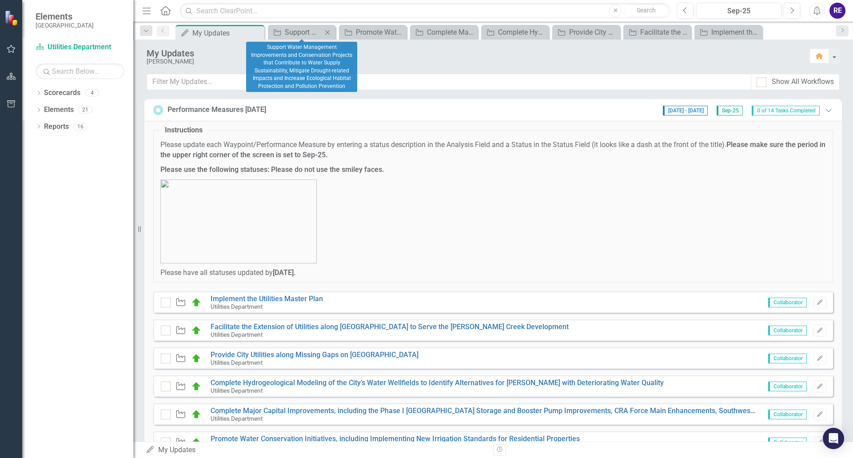
click at [327, 32] on icon "Close" at bounding box center [327, 32] width 9 height 7
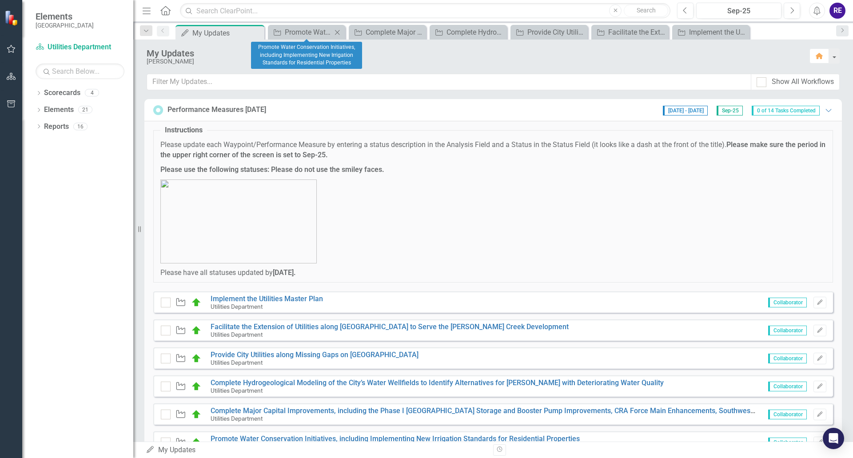
click at [337, 32] on icon "Close" at bounding box center [337, 32] width 9 height 7
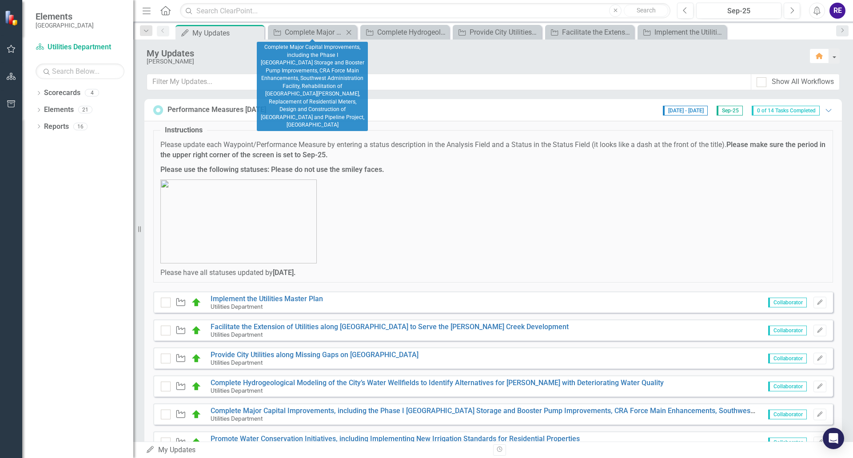
click at [351, 32] on icon "Close" at bounding box center [348, 32] width 9 height 7
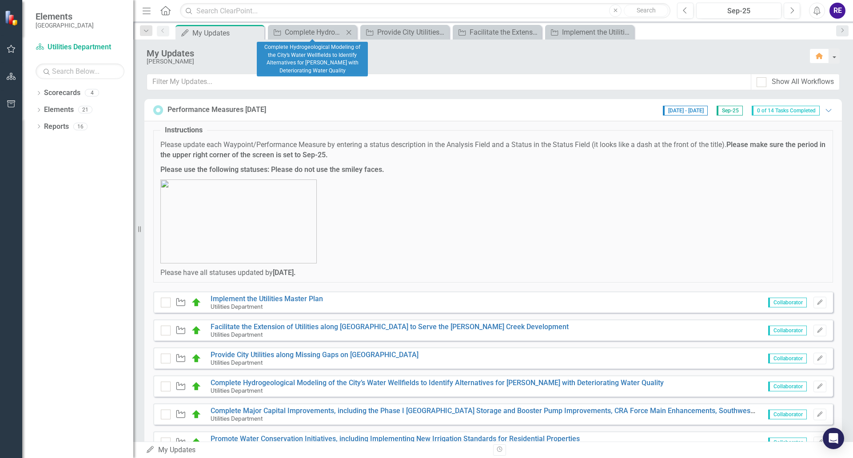
click at [351, 33] on icon "Close" at bounding box center [348, 32] width 9 height 7
click at [350, 32] on icon "Close" at bounding box center [348, 32] width 9 height 7
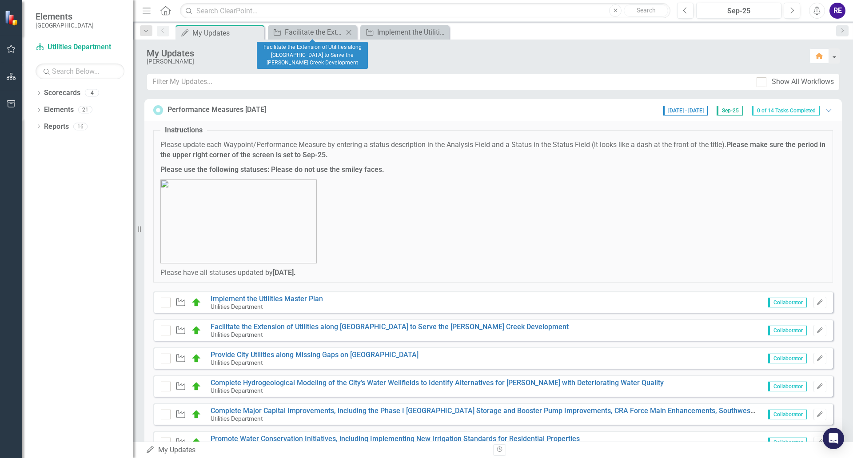
click at [351, 33] on icon "Close" at bounding box center [348, 32] width 9 height 7
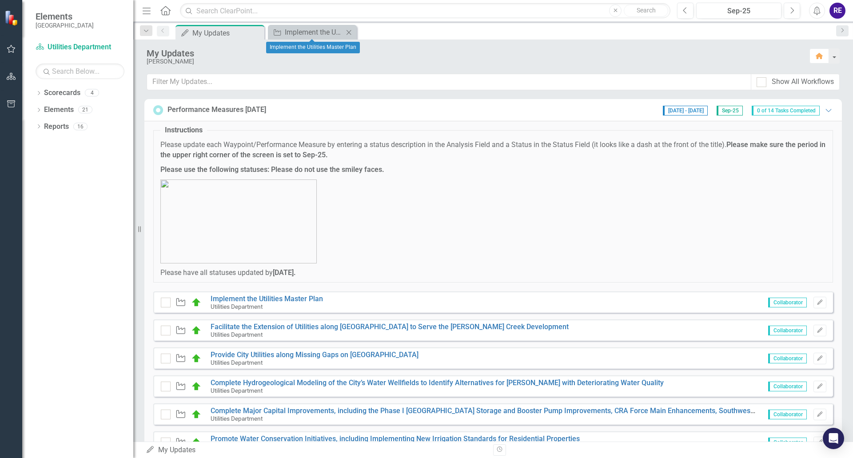
click at [350, 33] on icon "Close" at bounding box center [348, 32] width 9 height 7
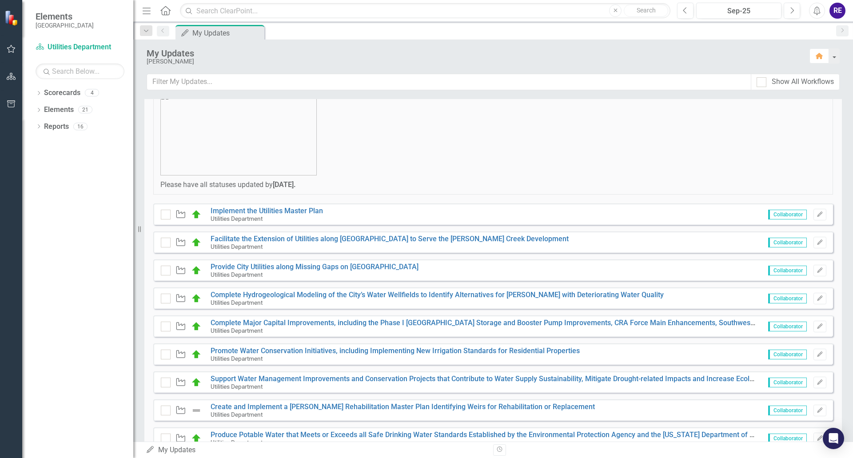
scroll to position [89, 0]
click at [165, 212] on input "checkbox" at bounding box center [164, 212] width 6 height 6
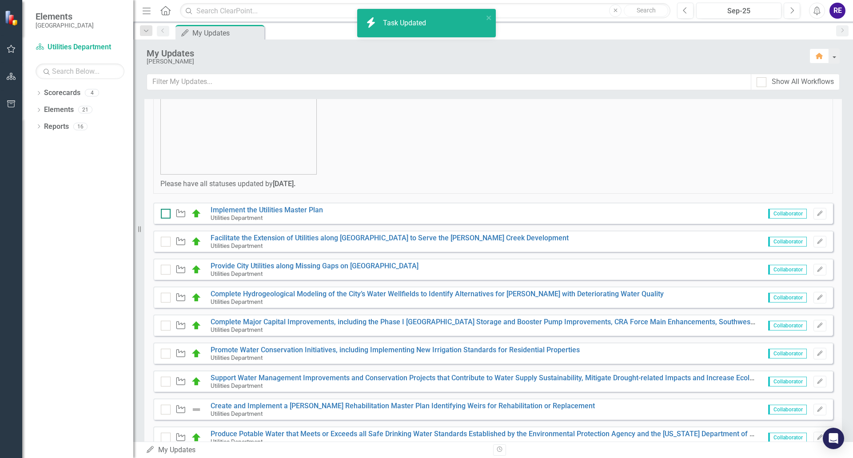
checkbox input "true"
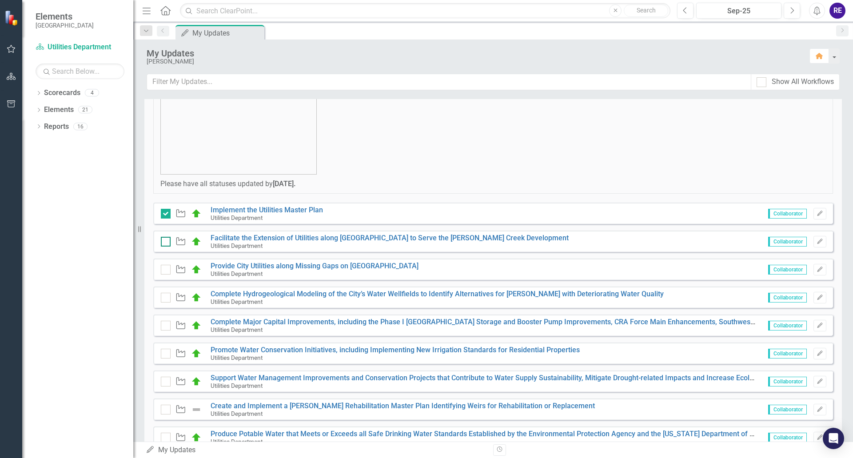
click at [167, 242] on div at bounding box center [166, 242] width 10 height 10
click at [167, 242] on input "checkbox" at bounding box center [164, 240] width 6 height 6
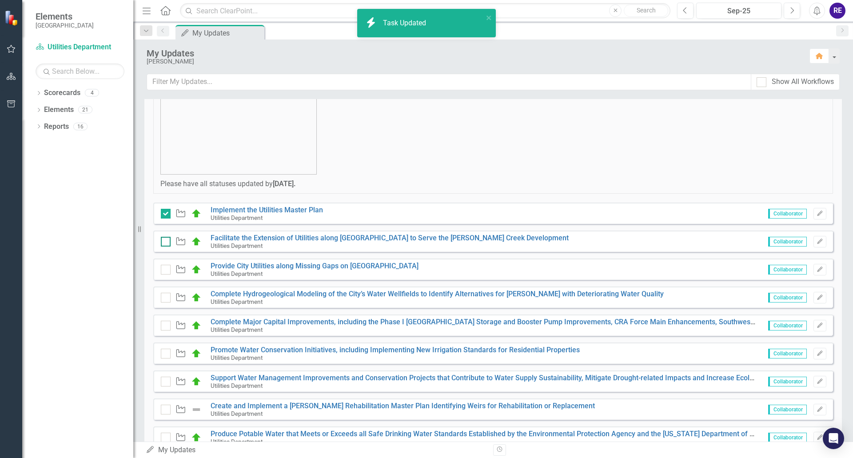
checkbox input "true"
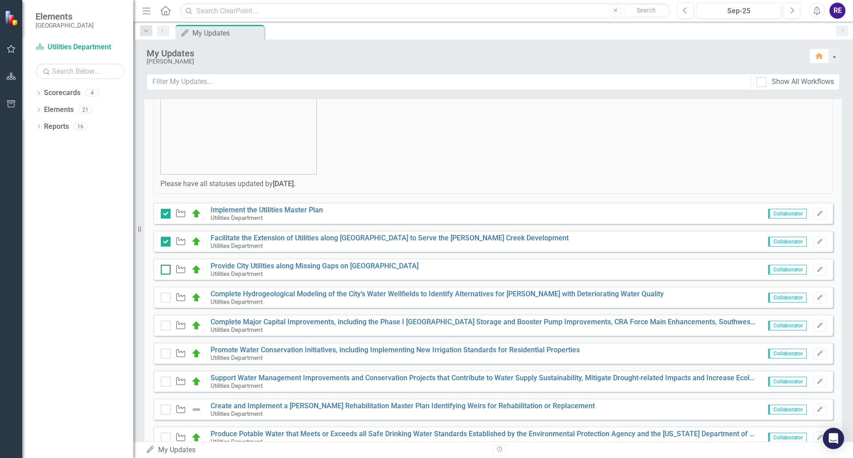
click at [166, 270] on input "checkbox" at bounding box center [164, 268] width 6 height 6
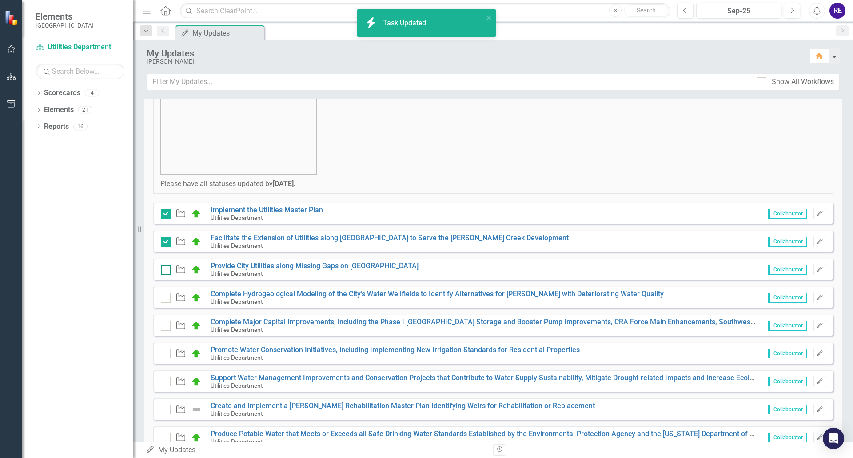
checkbox input "true"
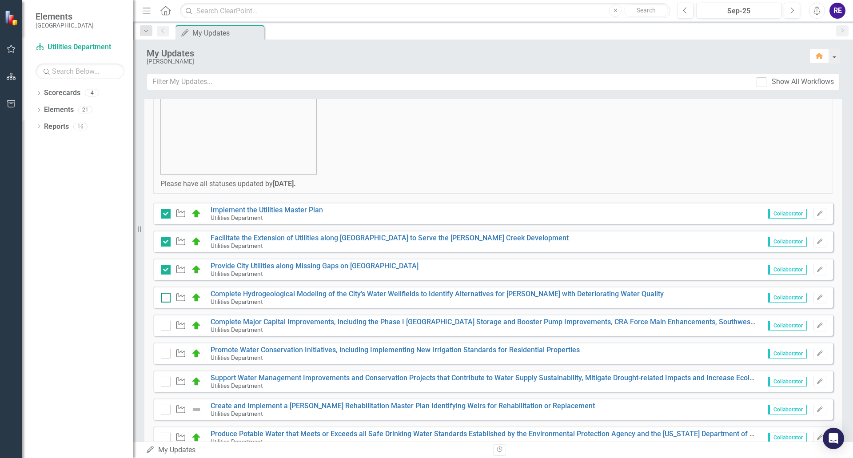
click at [167, 300] on div at bounding box center [166, 298] width 10 height 10
click at [167, 299] on input "checkbox" at bounding box center [164, 296] width 6 height 6
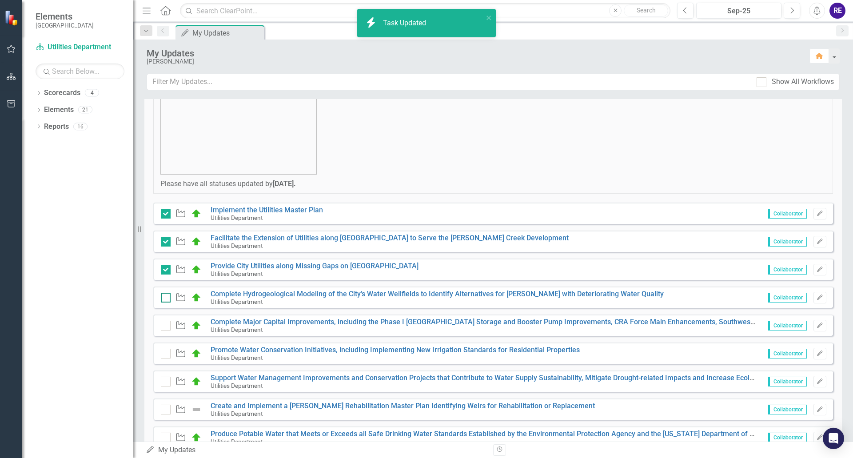
checkbox input "true"
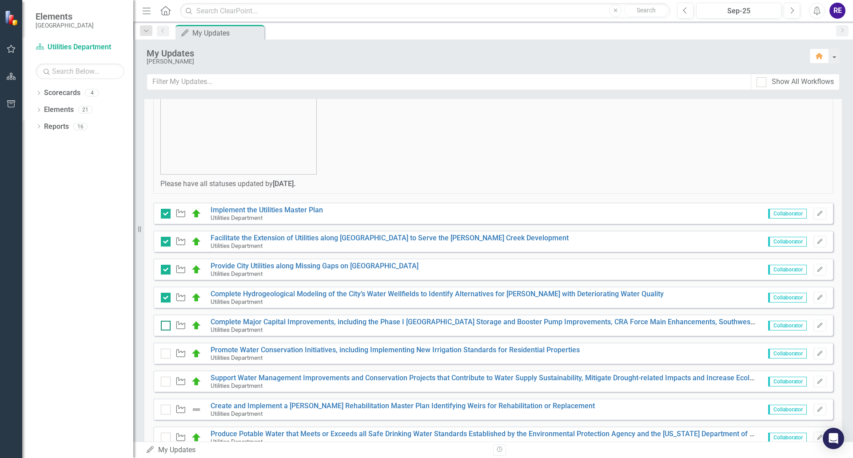
click at [167, 325] on div at bounding box center [166, 326] width 10 height 10
click at [167, 325] on input "checkbox" at bounding box center [164, 324] width 6 height 6
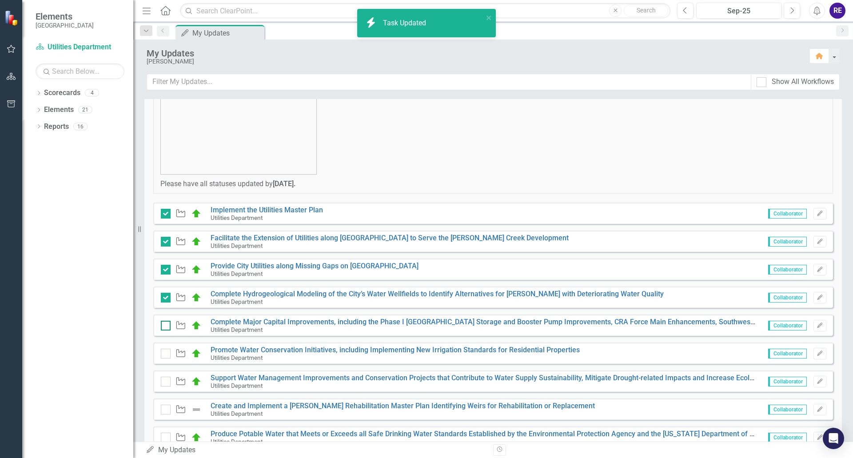
checkbox input "true"
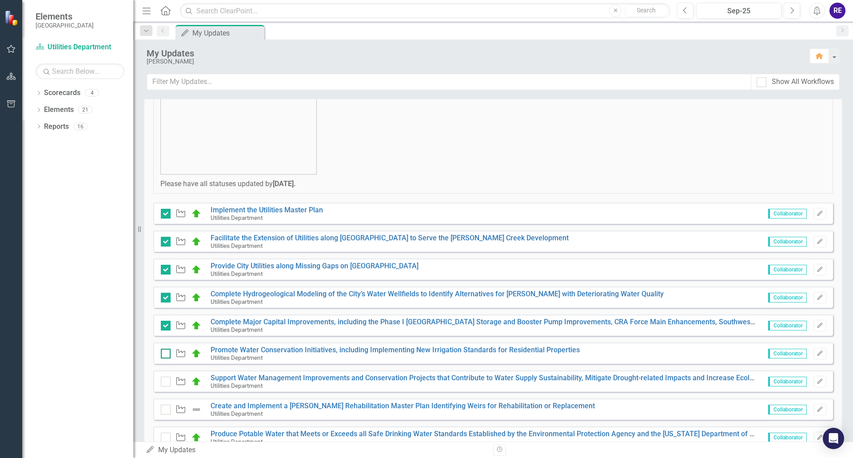
click at [164, 354] on input "checkbox" at bounding box center [164, 352] width 6 height 6
checkbox input "true"
click at [164, 380] on input "checkbox" at bounding box center [164, 380] width 6 height 6
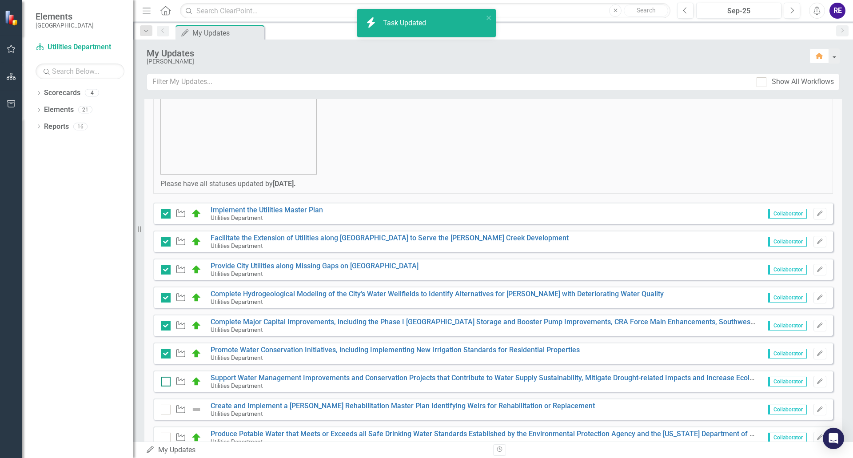
checkbox input "true"
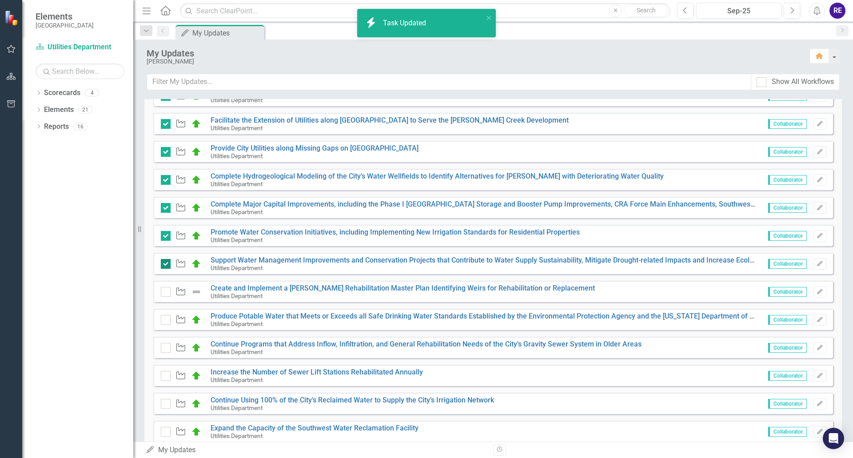
scroll to position [222, 0]
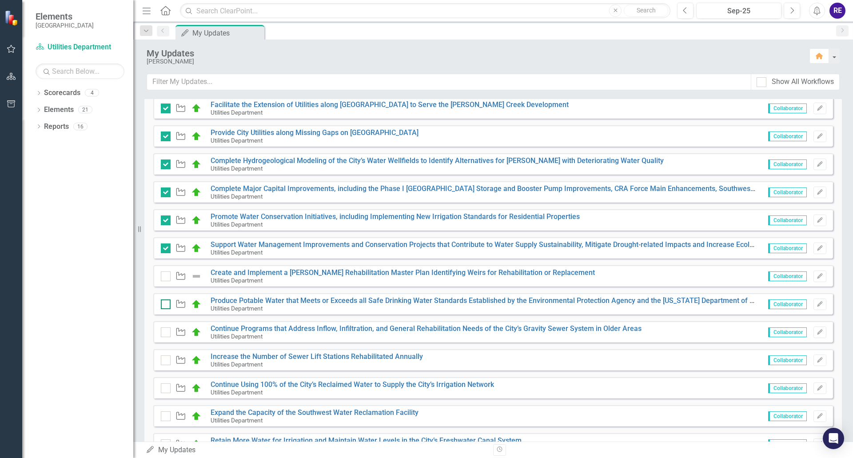
click at [166, 307] on div at bounding box center [166, 305] width 10 height 10
click at [166, 305] on input "checkbox" at bounding box center [164, 303] width 6 height 6
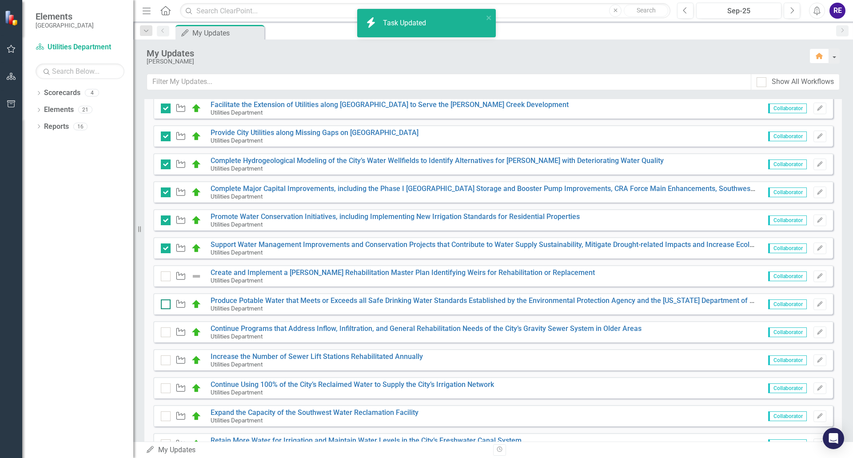
checkbox input "true"
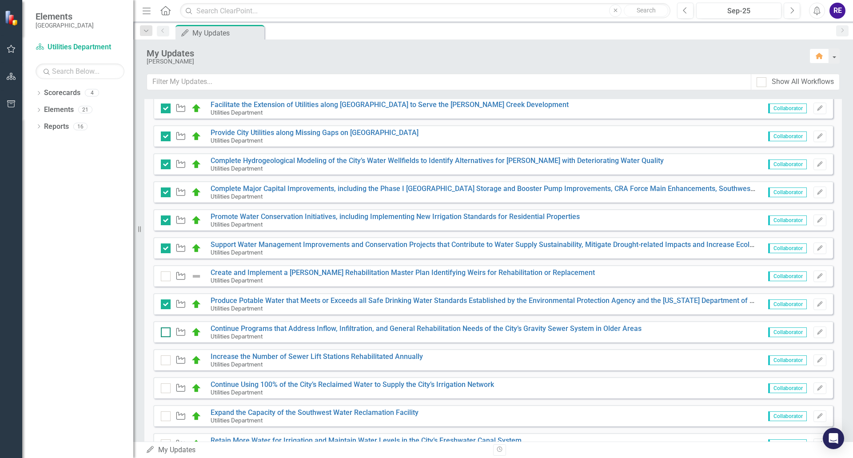
click at [165, 332] on input "checkbox" at bounding box center [164, 331] width 6 height 6
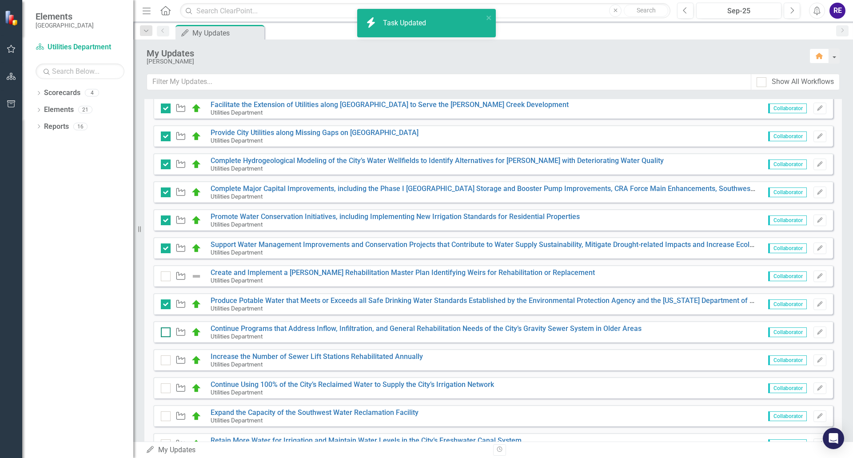
checkbox input "true"
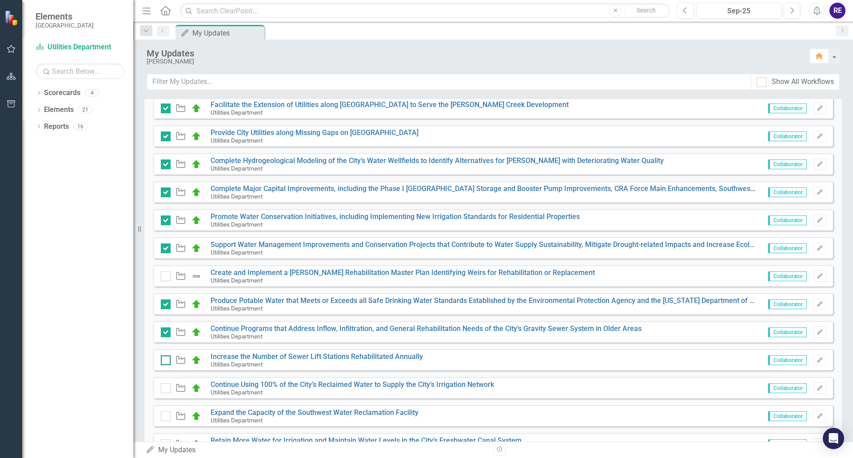
click at [166, 360] on input "checkbox" at bounding box center [164, 359] width 6 height 6
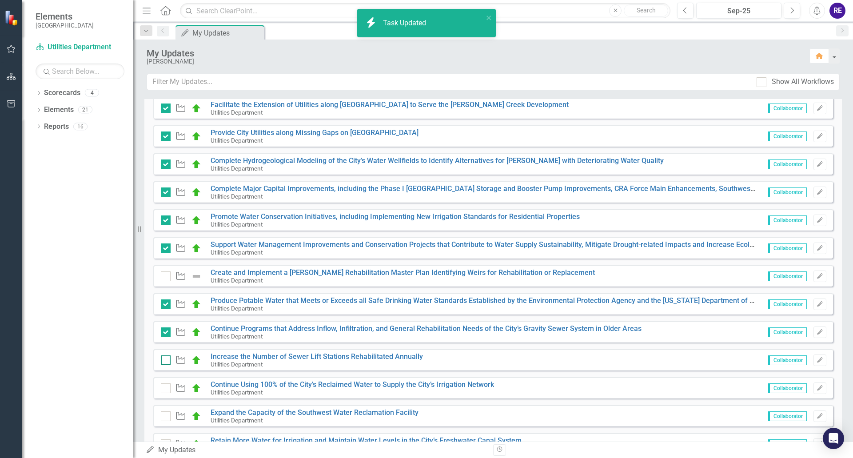
checkbox input "true"
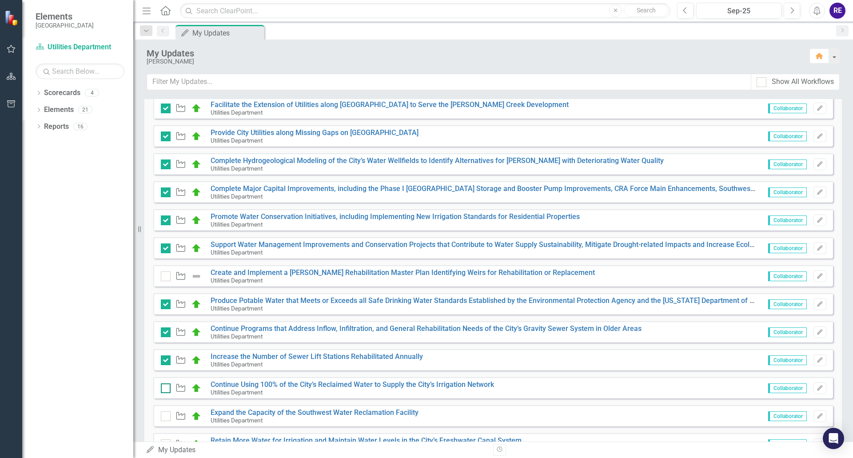
click at [166, 387] on input "checkbox" at bounding box center [164, 387] width 6 height 6
checkbox input "true"
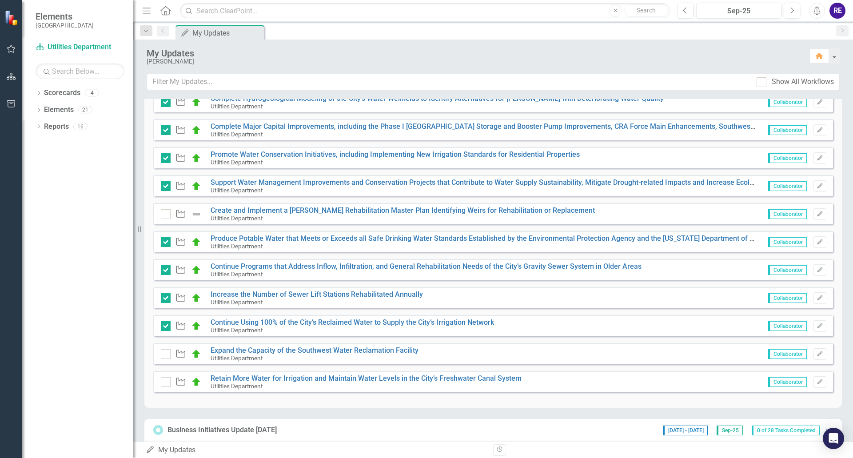
scroll to position [356, 0]
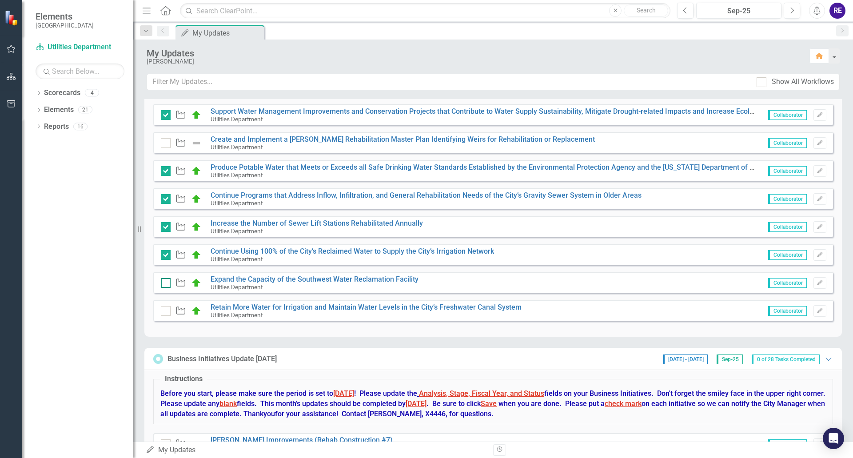
click at [164, 283] on input "checkbox" at bounding box center [164, 281] width 6 height 6
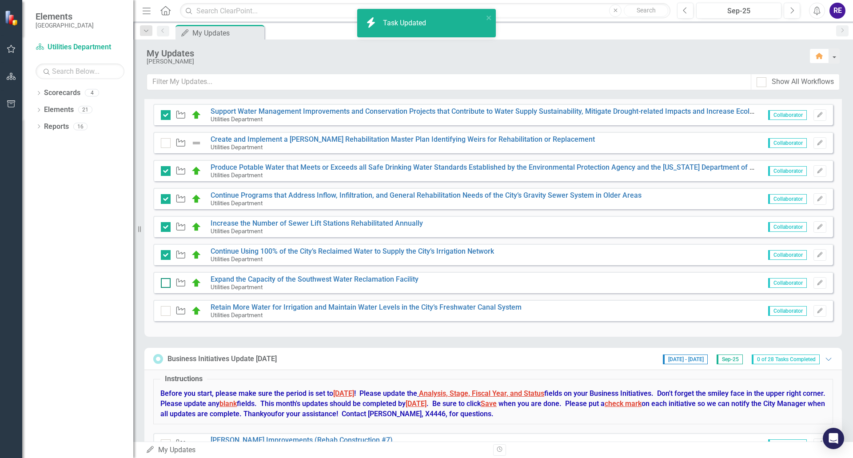
checkbox input "true"
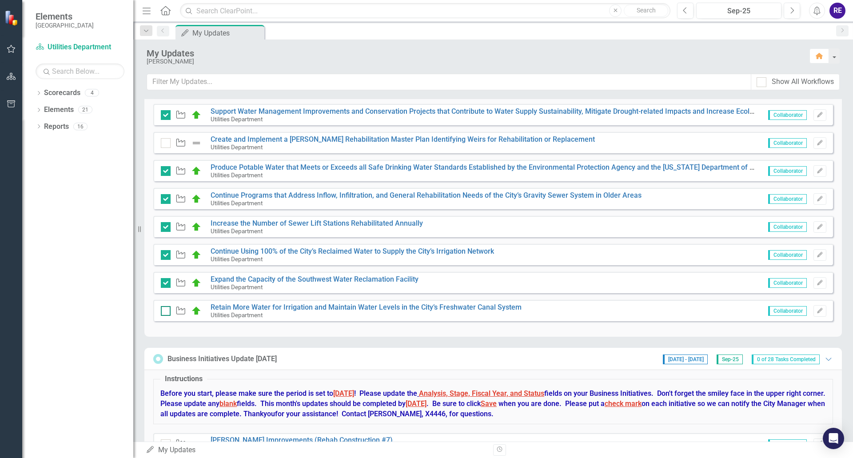
click at [166, 310] on input "checkbox" at bounding box center [164, 309] width 6 height 6
checkbox input "true"
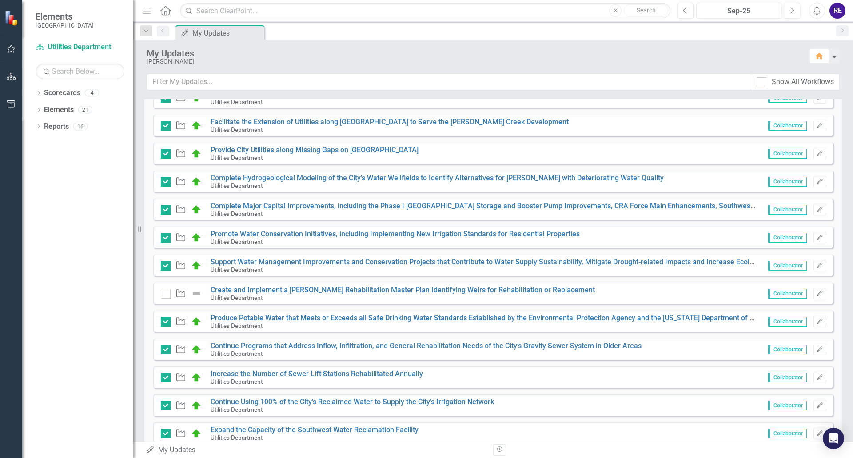
scroll to position [178, 0]
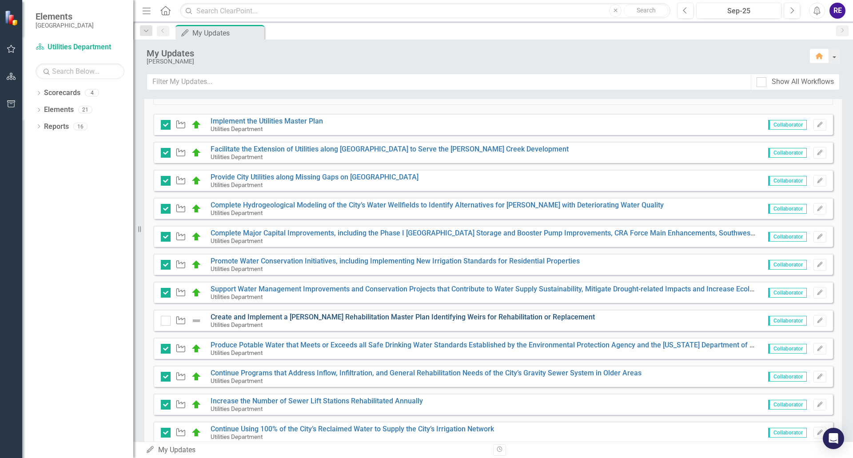
click at [296, 319] on link "Create and Implement a [PERSON_NAME] Rehabilitation Master Plan Identifying Wei…" at bounding box center [403, 317] width 384 height 8
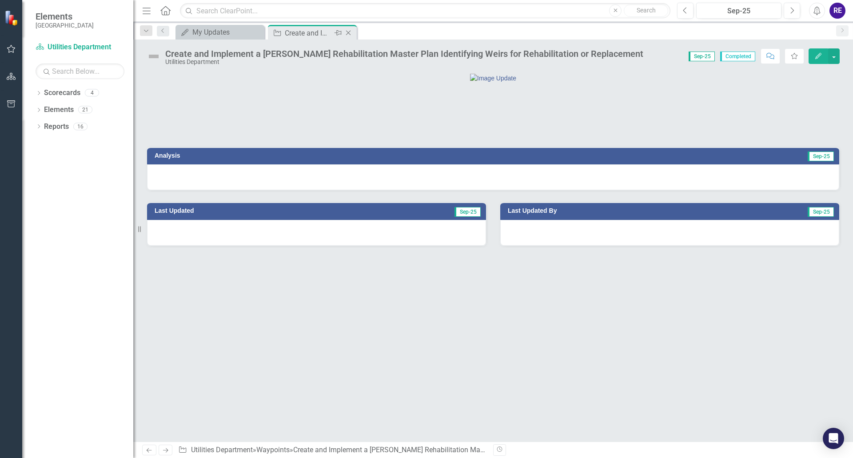
click at [349, 32] on icon "Close" at bounding box center [348, 32] width 9 height 7
